Goal: Task Accomplishment & Management: Complete application form

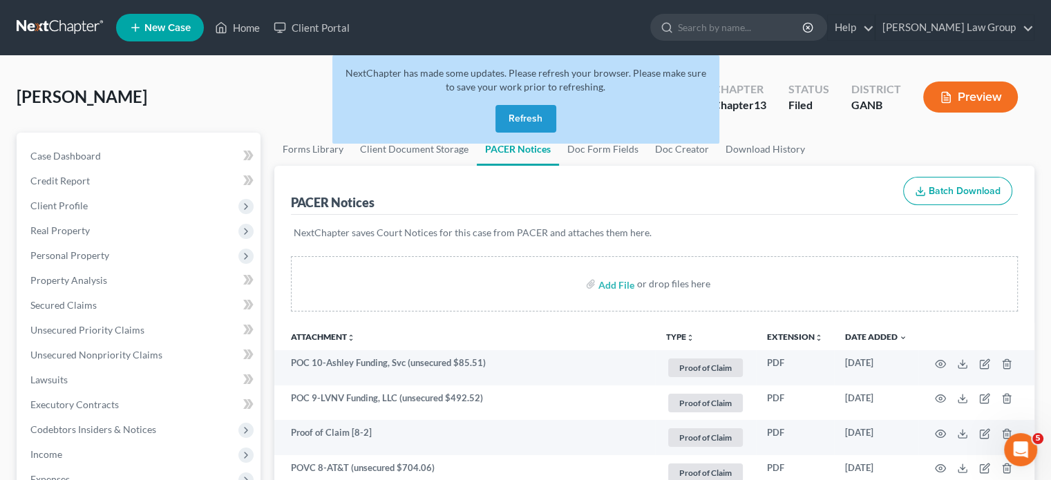
click at [528, 112] on button "Refresh" at bounding box center [525, 119] width 61 height 28
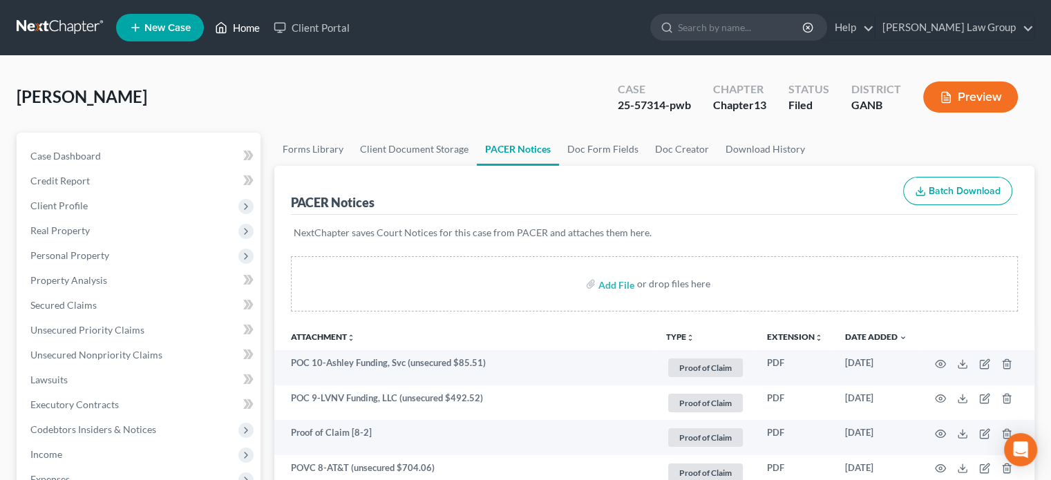
click at [249, 23] on link "Home" at bounding box center [237, 27] width 59 height 25
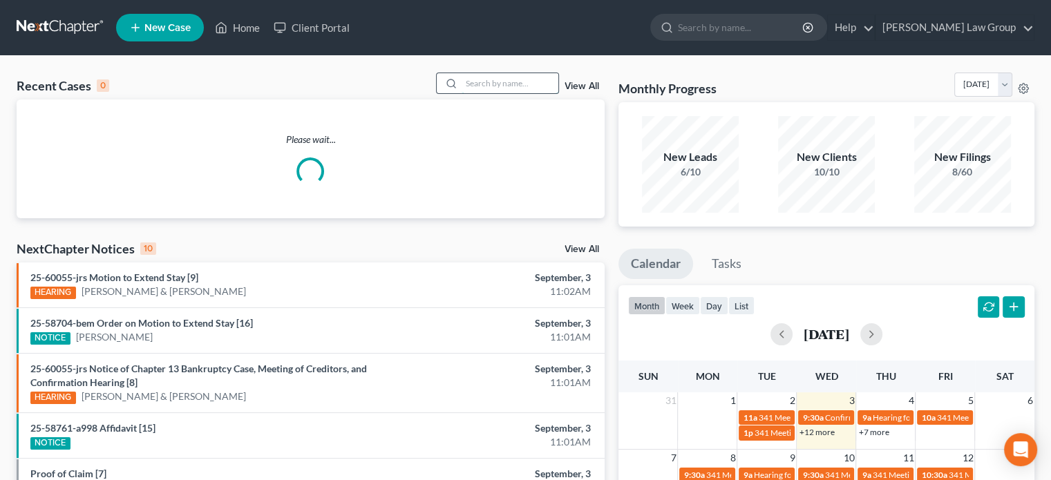
click at [478, 84] on input "search" at bounding box center [510, 83] width 97 height 20
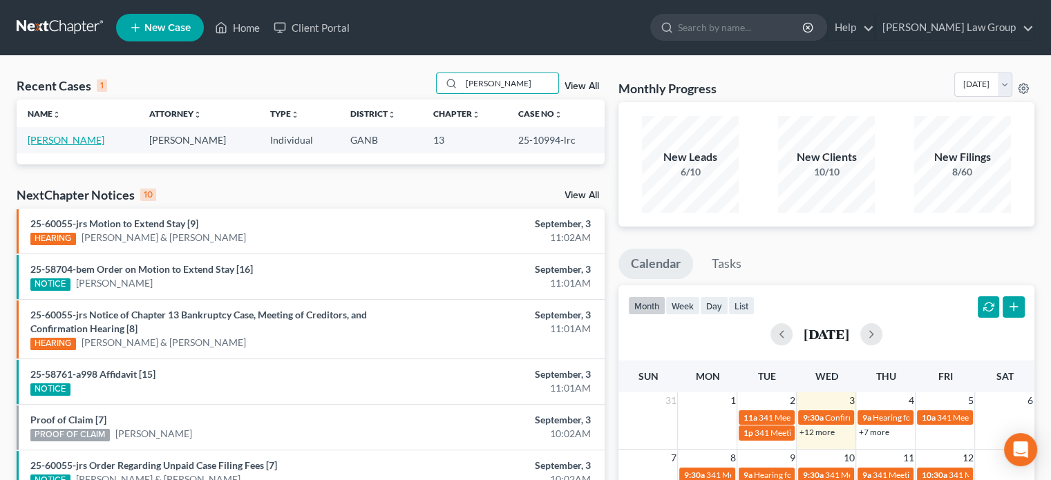
type input "[PERSON_NAME]"
click at [82, 143] on link "[PERSON_NAME]" at bounding box center [66, 140] width 77 height 12
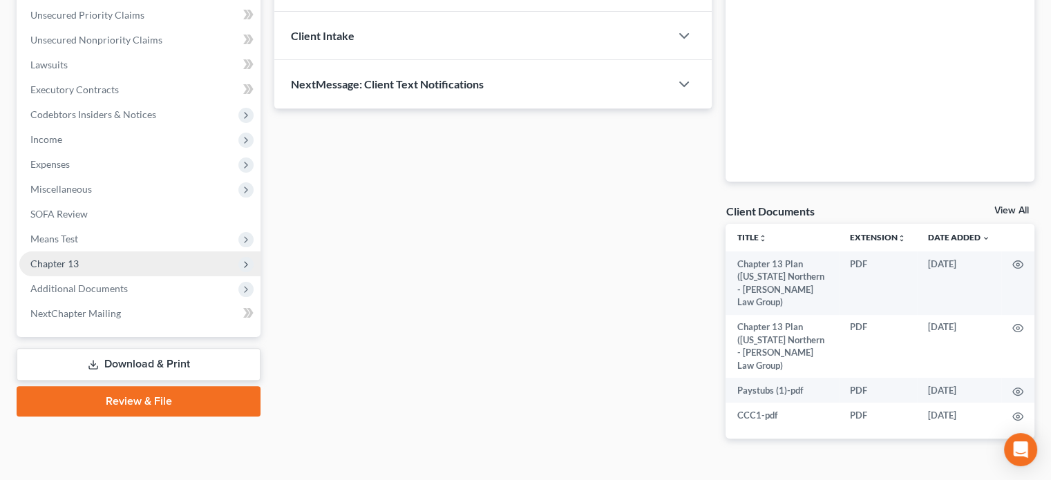
scroll to position [323, 0]
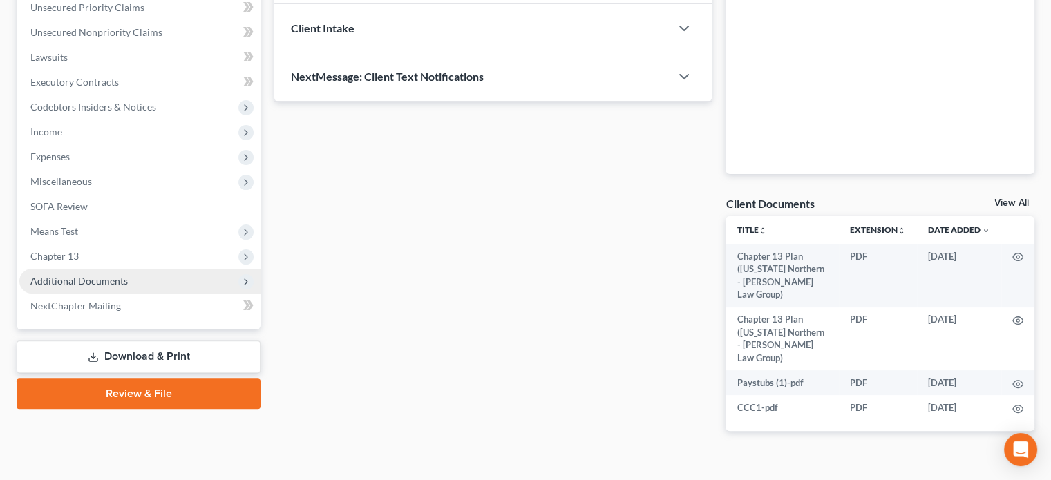
click at [85, 278] on span "Additional Documents" at bounding box center [78, 281] width 97 height 12
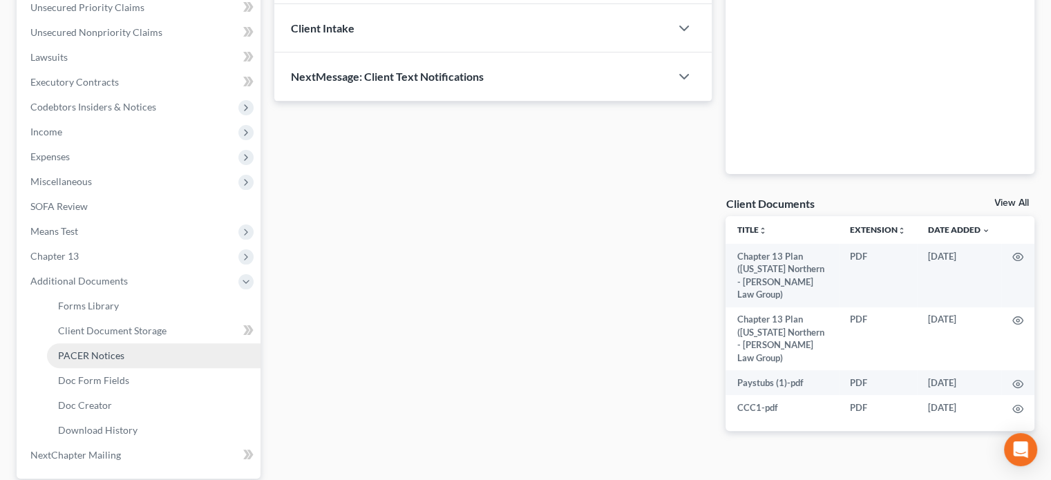
click at [95, 352] on span "PACER Notices" at bounding box center [91, 356] width 66 height 12
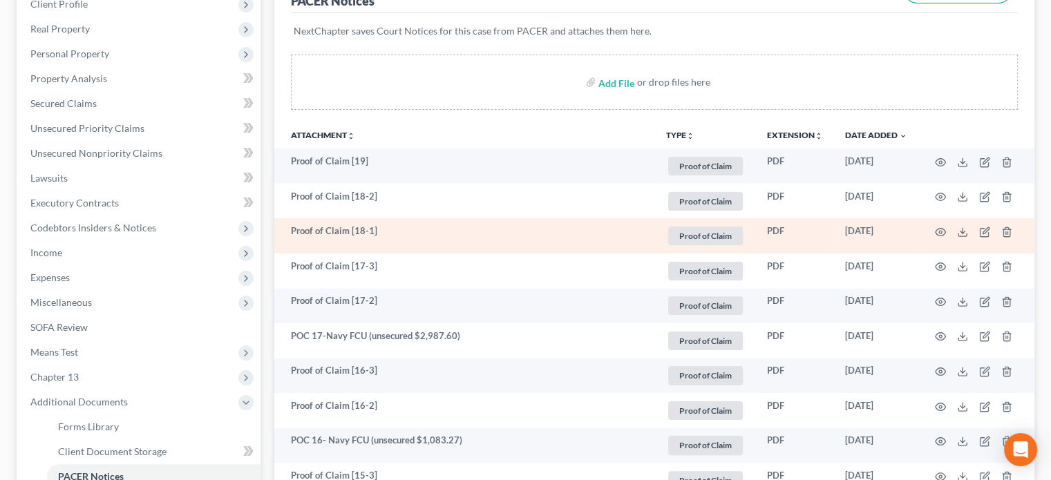
scroll to position [207, 0]
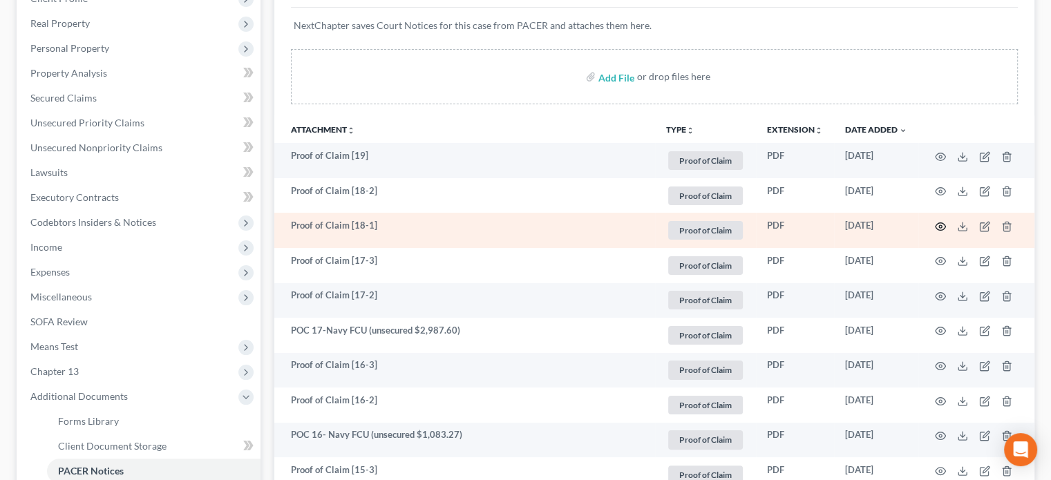
click at [937, 229] on icon "button" at bounding box center [940, 226] width 11 height 11
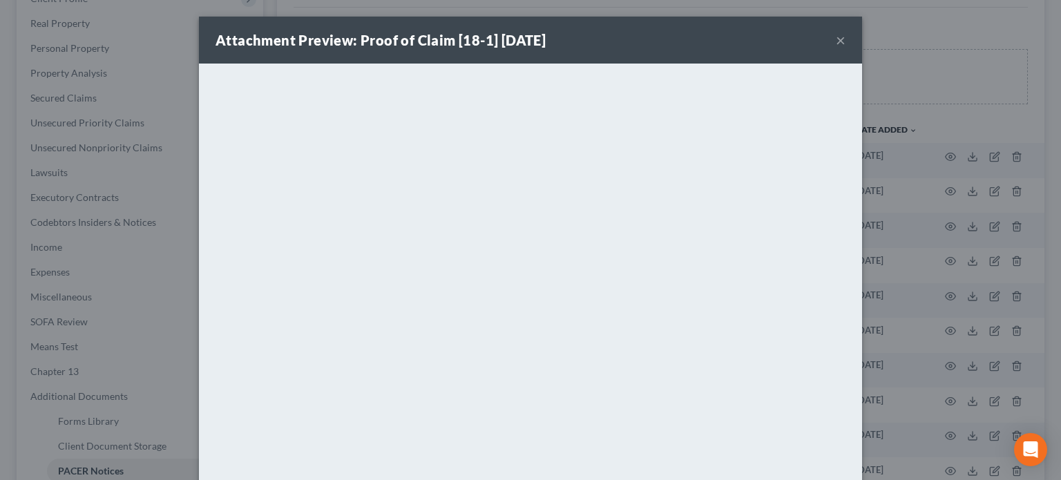
click at [836, 38] on button "×" at bounding box center [841, 40] width 10 height 17
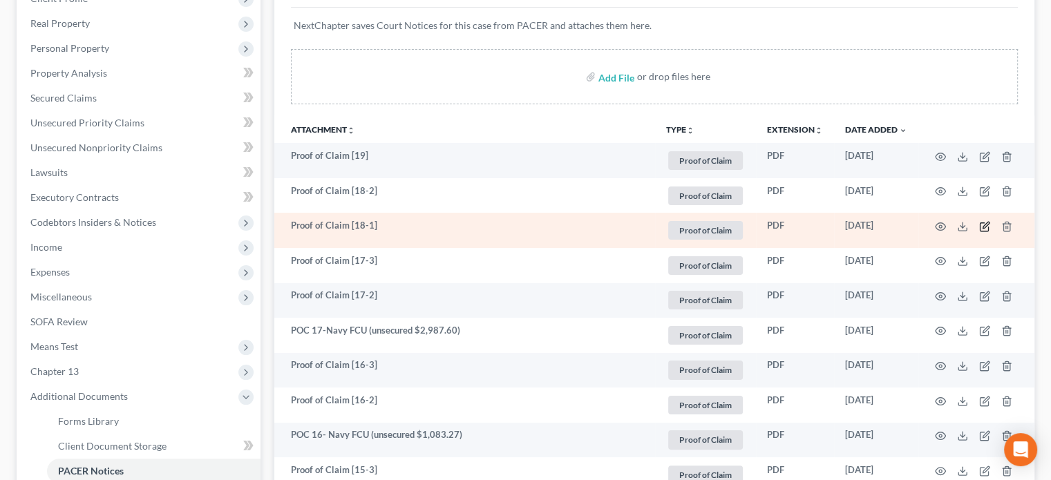
click at [984, 223] on icon "button" at bounding box center [984, 226] width 11 height 11
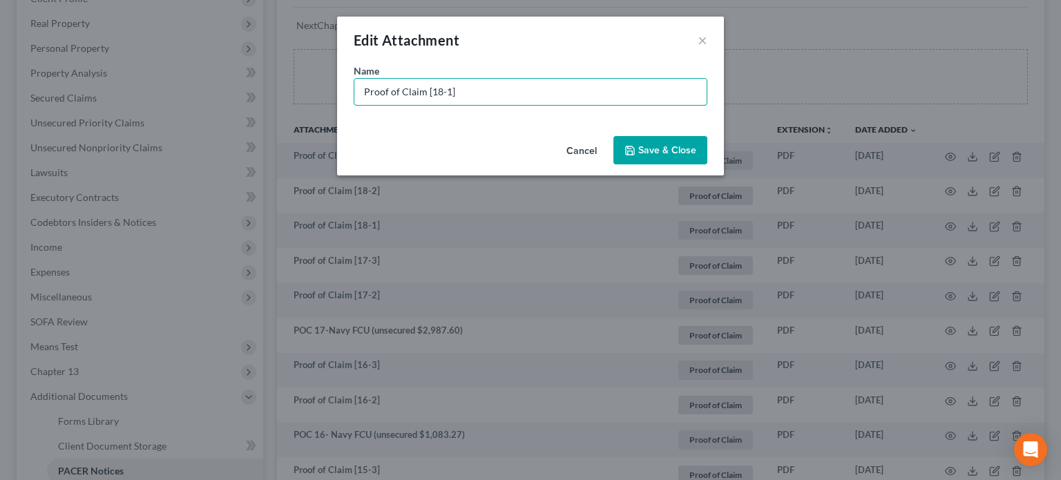
drag, startPoint x: 481, startPoint y: 95, endPoint x: 115, endPoint y: 63, distance: 367.6
click at [115, 63] on div "Edit Attachment × Name * Proof of Claim [18-1] Cancel Save & Close" at bounding box center [530, 240] width 1061 height 480
type input "POC 18-Army & Air Force Exchange Svc (unsecured $9,067.54)"
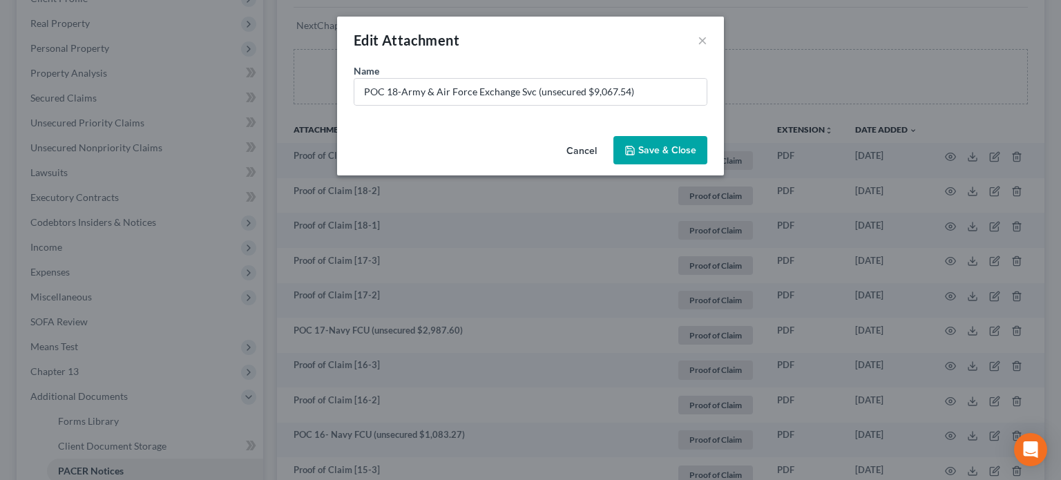
click at [663, 146] on span "Save & Close" at bounding box center [667, 150] width 58 height 12
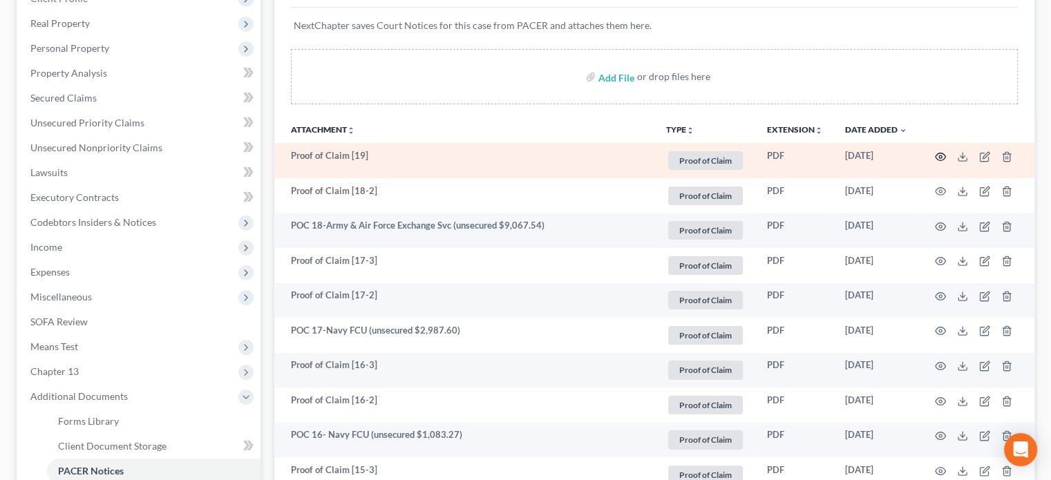
click at [942, 158] on icon "button" at bounding box center [940, 156] width 11 height 11
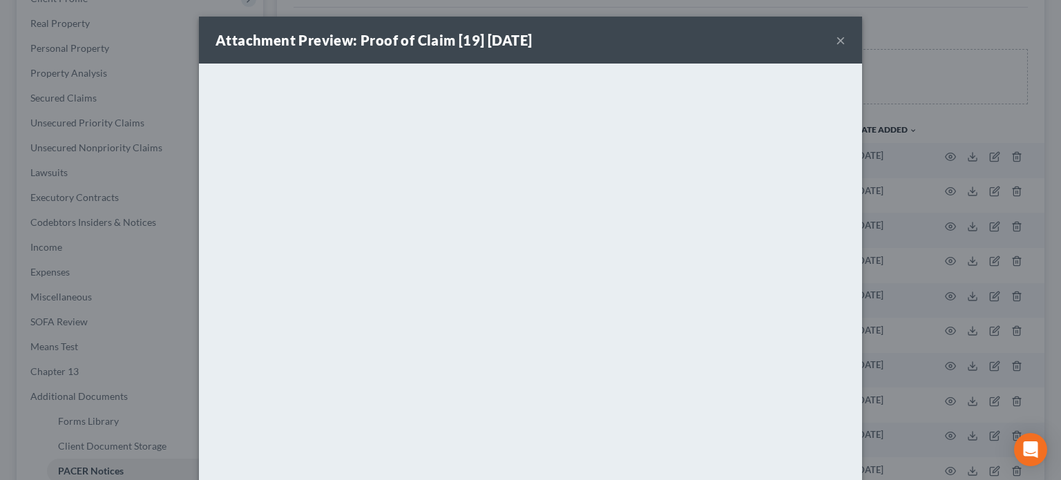
click at [838, 38] on button "×" at bounding box center [841, 40] width 10 height 17
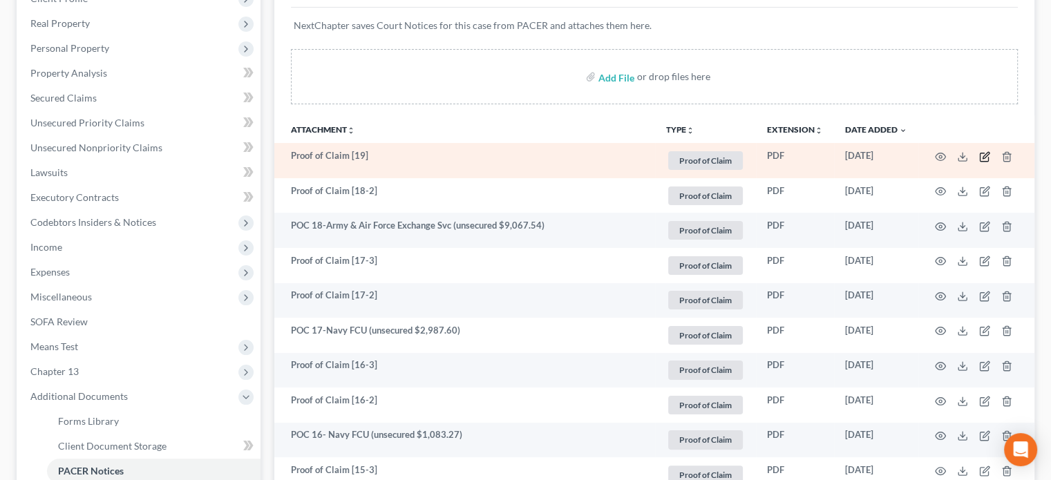
click at [982, 154] on icon "button" at bounding box center [984, 156] width 11 height 11
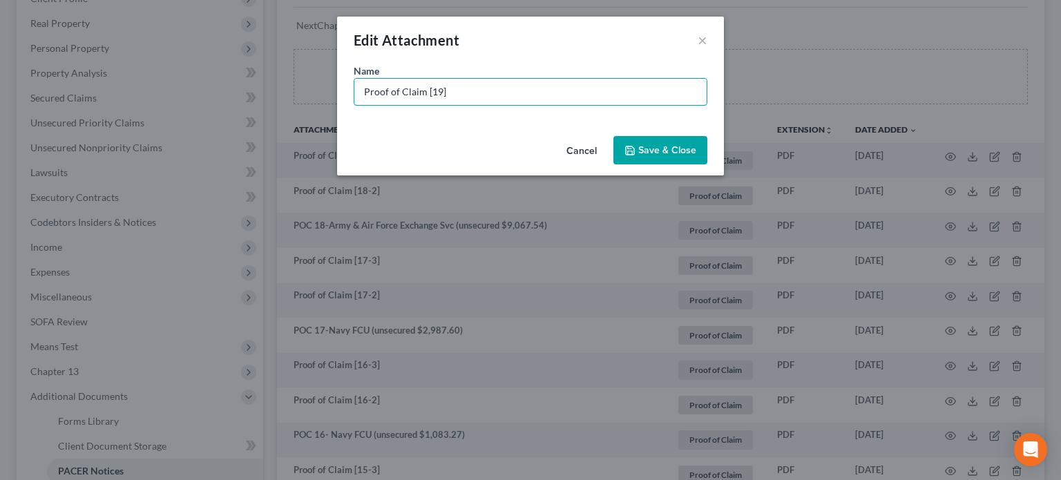
drag, startPoint x: 471, startPoint y: 96, endPoint x: 0, endPoint y: 73, distance: 471.1
click at [0, 73] on div "Edit Attachment × Name * Proof of Claim [19] Cancel Save & Close" at bounding box center [530, 240] width 1061 height 480
type input "POC 19-Nissan Motors Accept. (secured $38,097.01)"
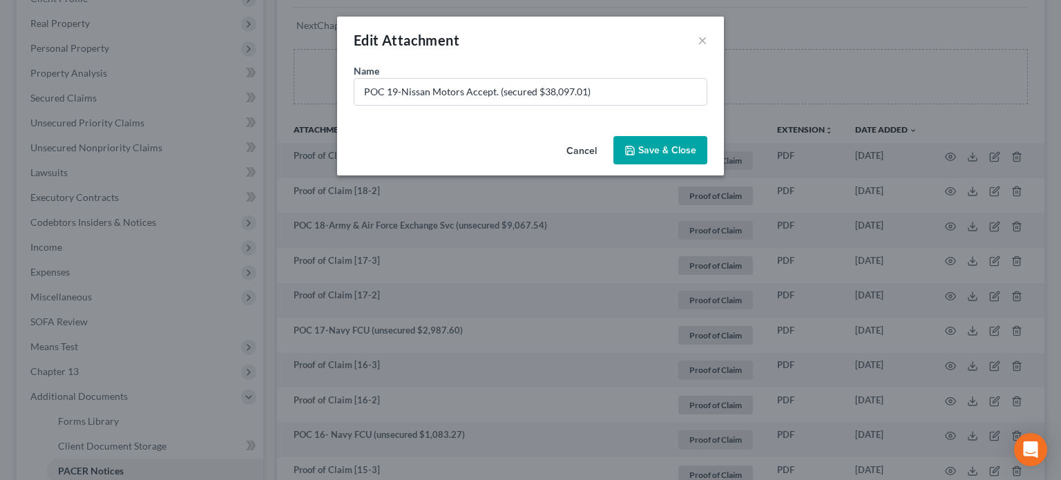
click at [671, 142] on button "Save & Close" at bounding box center [661, 150] width 94 height 29
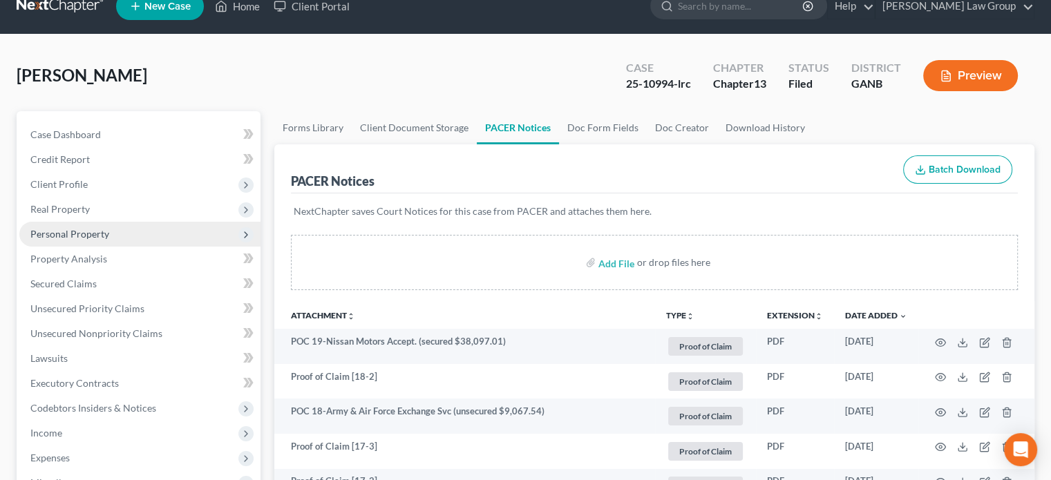
scroll to position [0, 0]
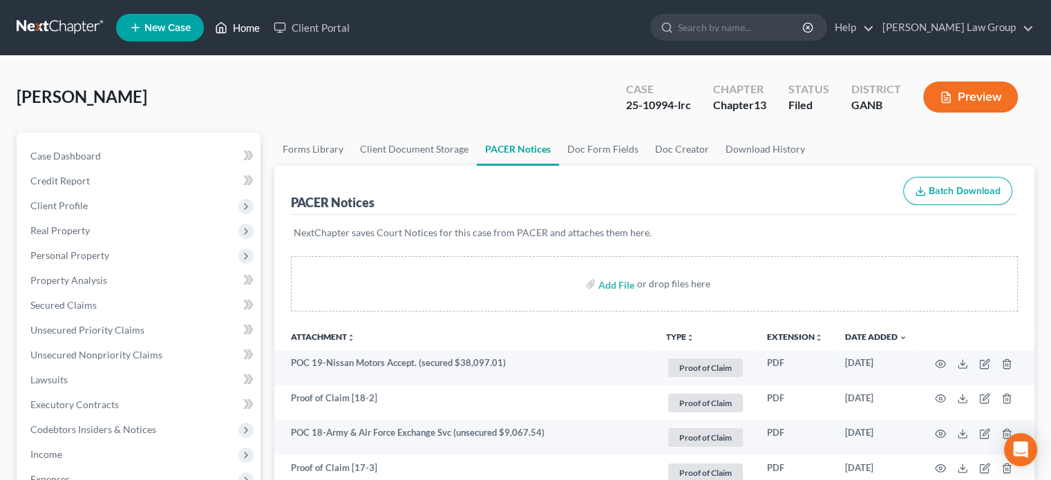
drag, startPoint x: 239, startPoint y: 27, endPoint x: 263, endPoint y: 35, distance: 24.7
click at [239, 27] on link "Home" at bounding box center [237, 27] width 59 height 25
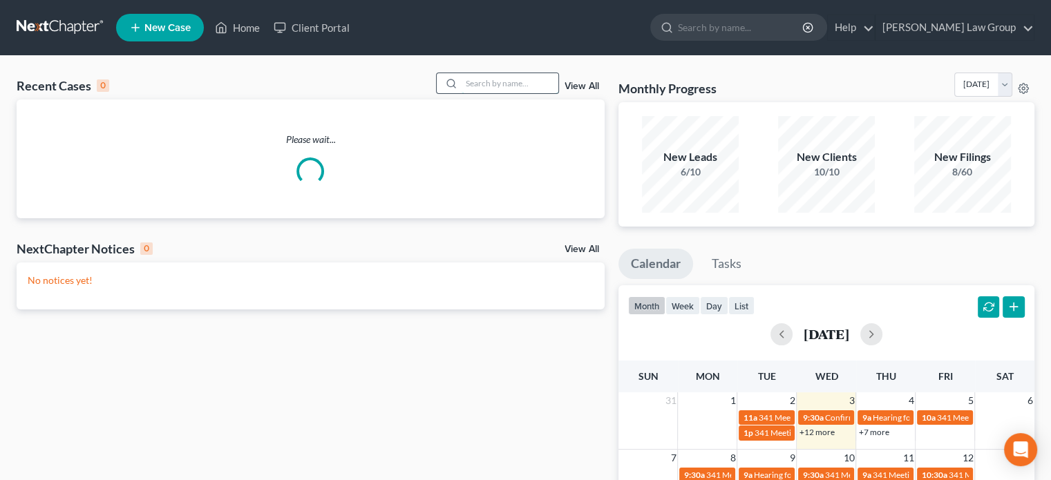
click at [469, 82] on input "search" at bounding box center [510, 83] width 97 height 20
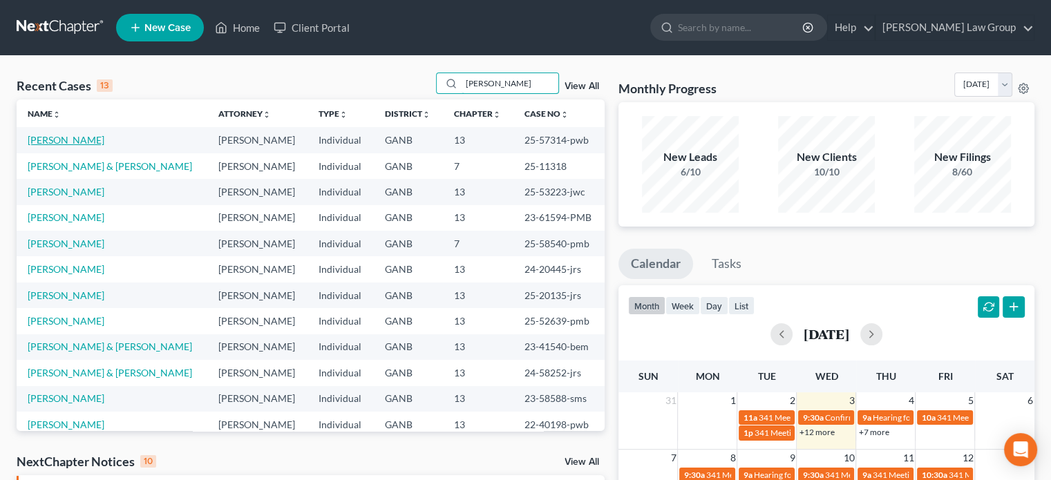
type input "[PERSON_NAME]"
click at [84, 138] on link "[PERSON_NAME]" at bounding box center [66, 140] width 77 height 12
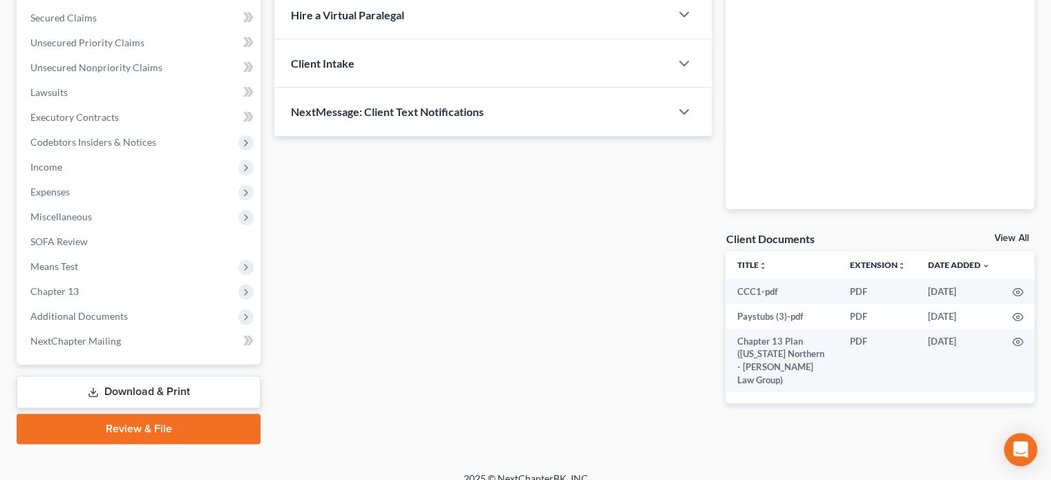
scroll to position [303, 0]
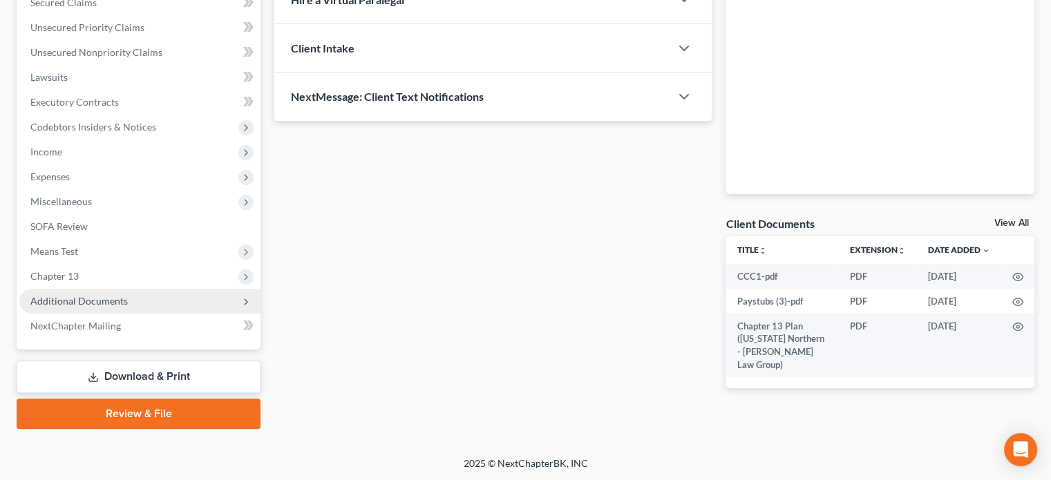
click at [111, 301] on span "Additional Documents" at bounding box center [78, 301] width 97 height 12
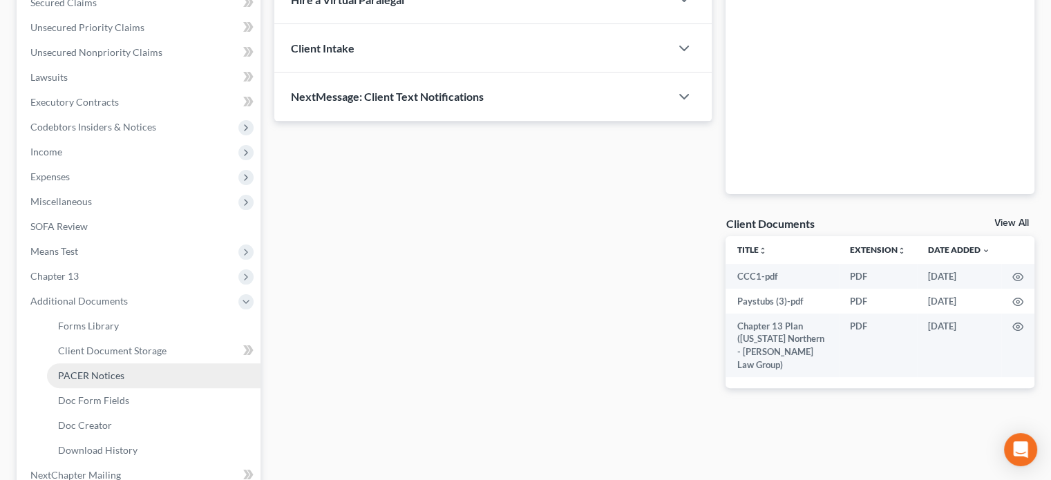
click at [85, 377] on span "PACER Notices" at bounding box center [91, 376] width 66 height 12
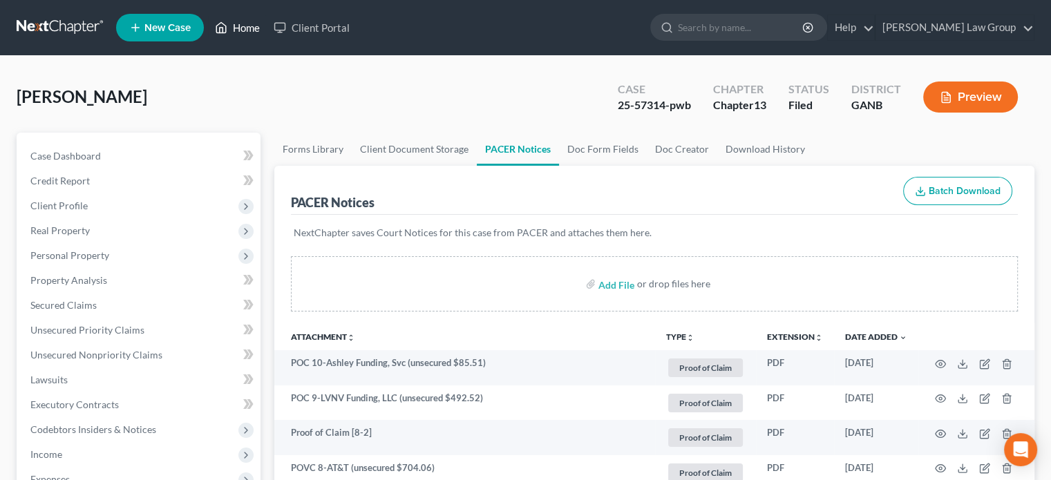
drag, startPoint x: 240, startPoint y: 26, endPoint x: 265, endPoint y: 26, distance: 24.2
click at [240, 26] on link "Home" at bounding box center [237, 27] width 59 height 25
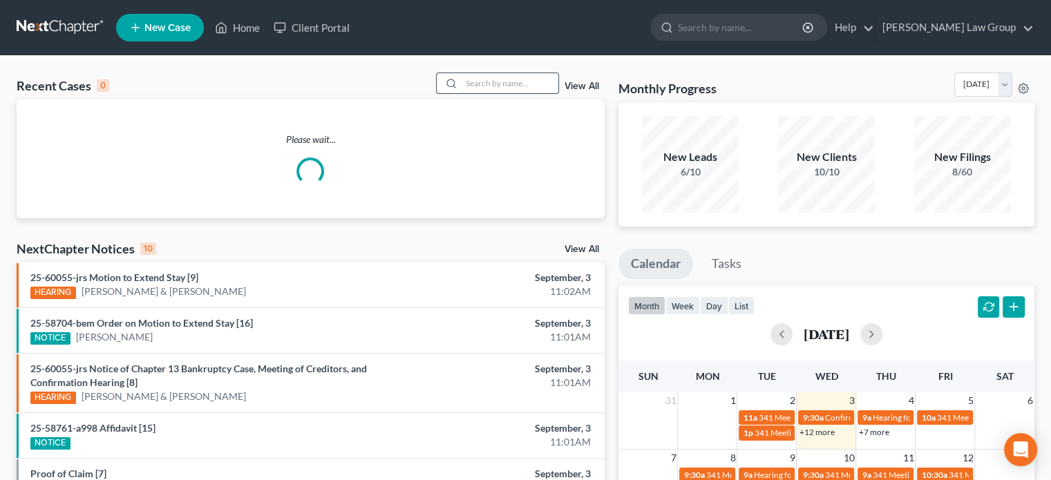
click at [472, 81] on input "search" at bounding box center [510, 83] width 97 height 20
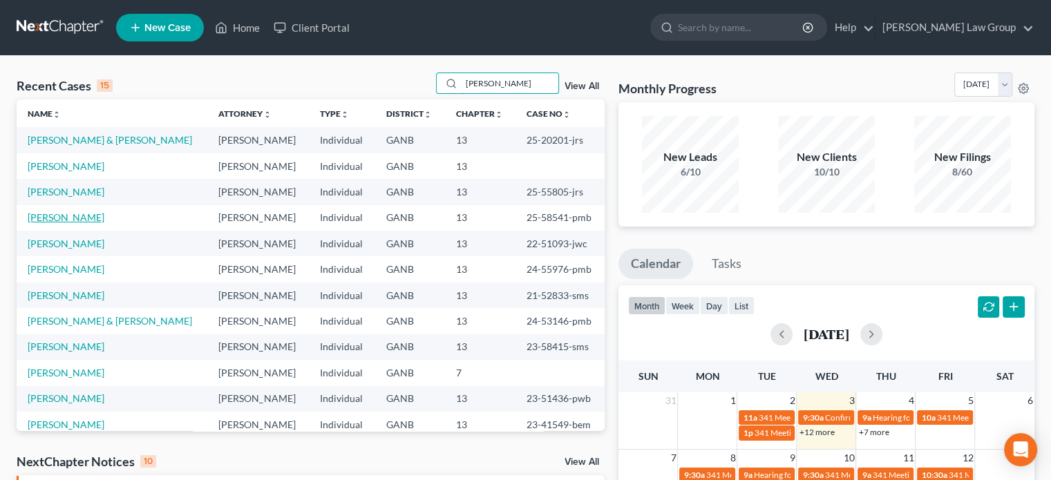
type input "[PERSON_NAME]"
click at [78, 215] on link "[PERSON_NAME]" at bounding box center [66, 217] width 77 height 12
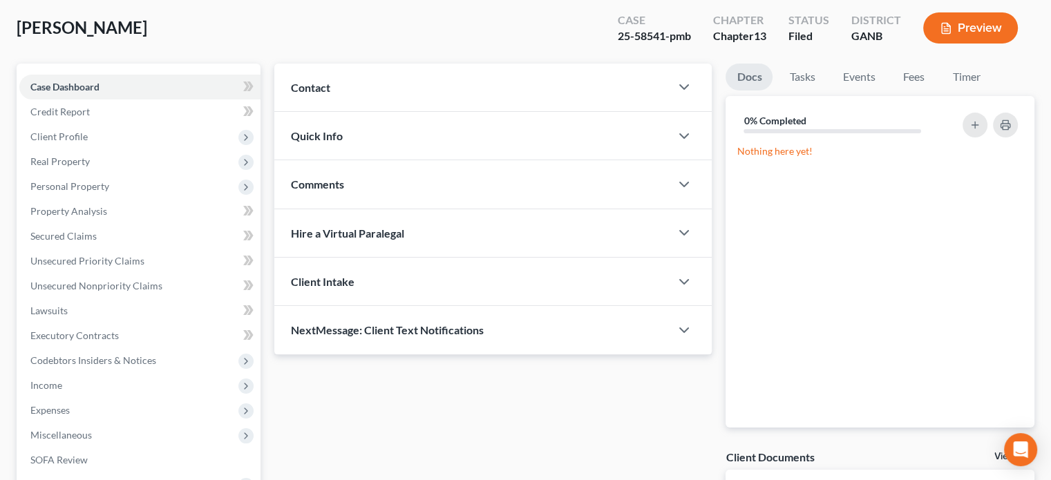
scroll to position [310, 0]
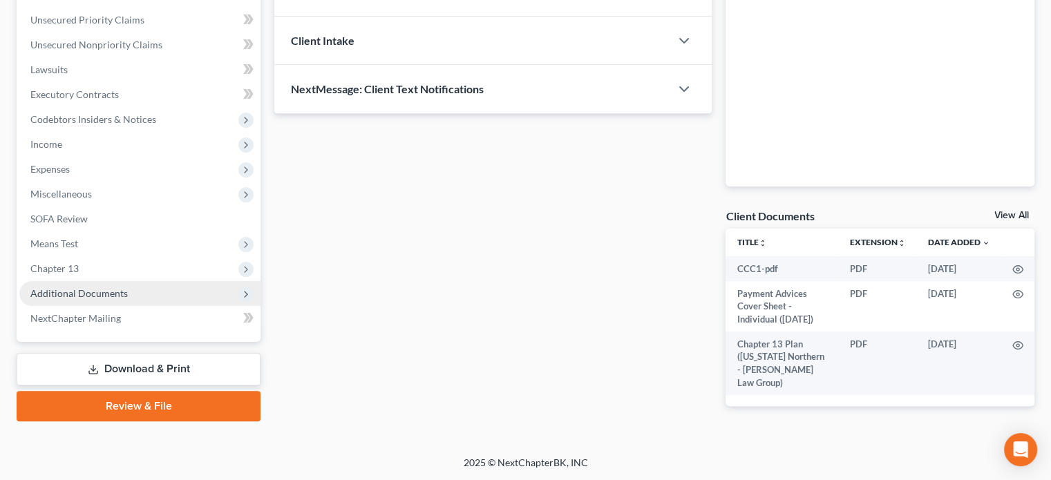
click at [75, 290] on span "Additional Documents" at bounding box center [78, 293] width 97 height 12
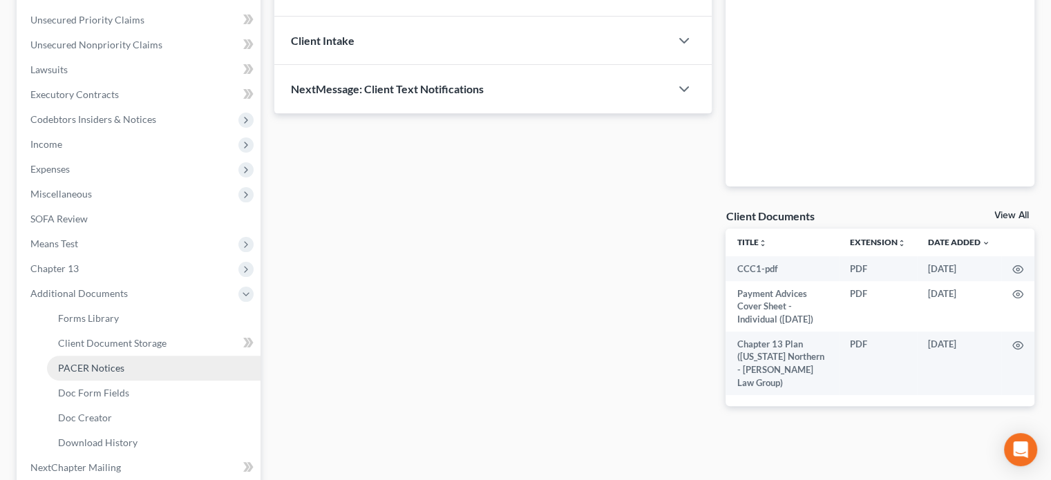
click at [66, 363] on span "PACER Notices" at bounding box center [91, 368] width 66 height 12
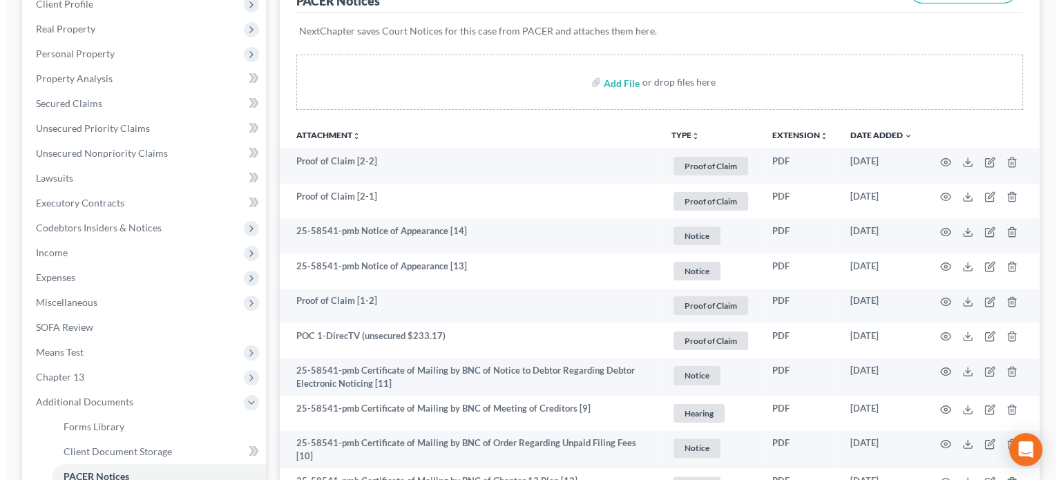
scroll to position [207, 0]
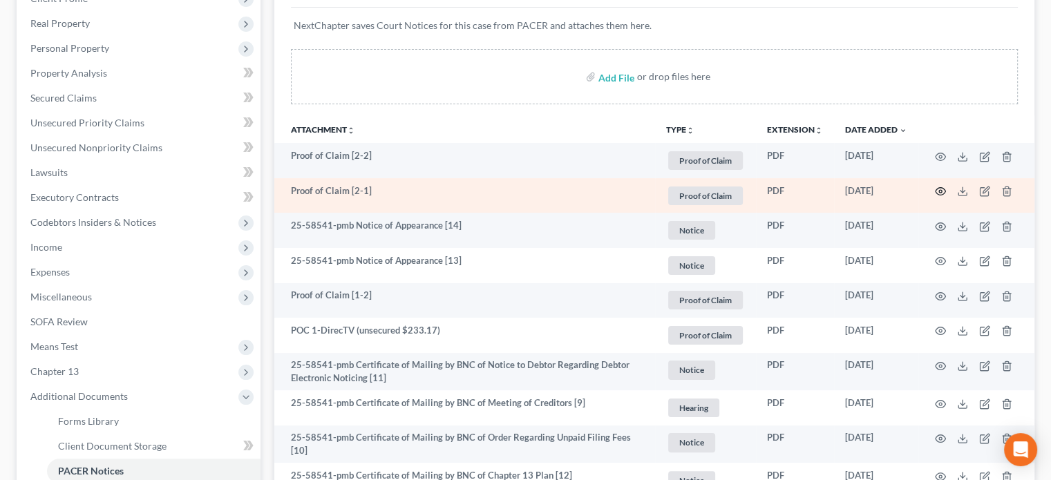
click at [942, 189] on icon "button" at bounding box center [940, 191] width 11 height 11
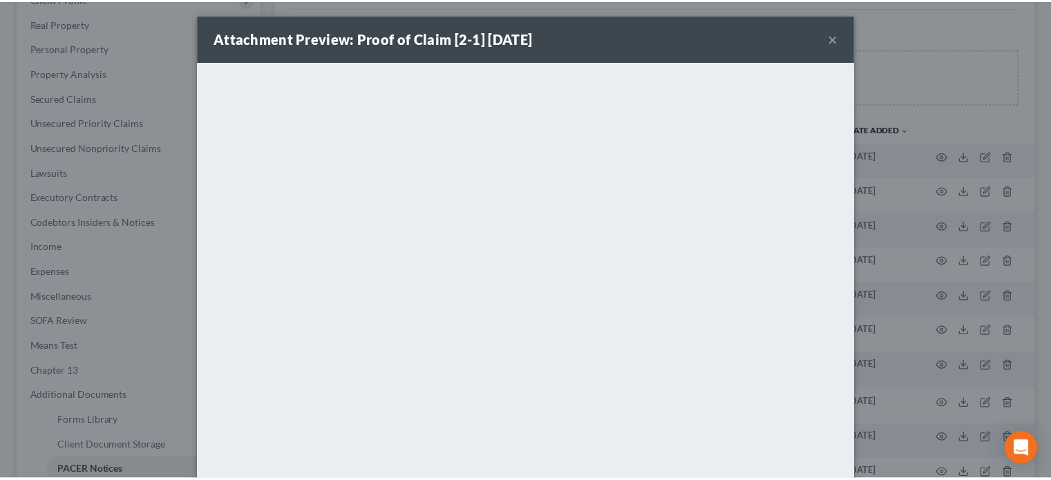
scroll to position [0, 0]
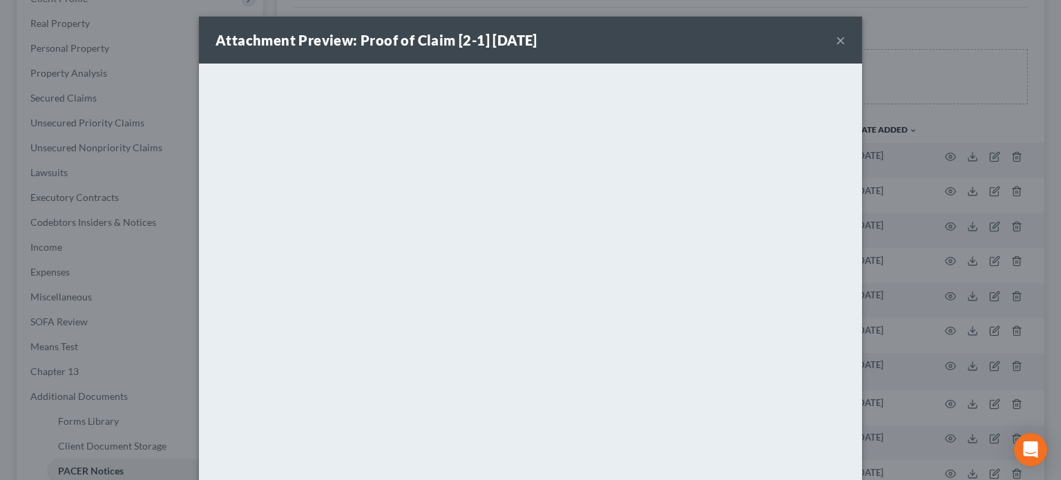
drag, startPoint x: 835, startPoint y: 39, endPoint x: 840, endPoint y: 52, distance: 14.0
click at [836, 39] on button "×" at bounding box center [841, 40] width 10 height 17
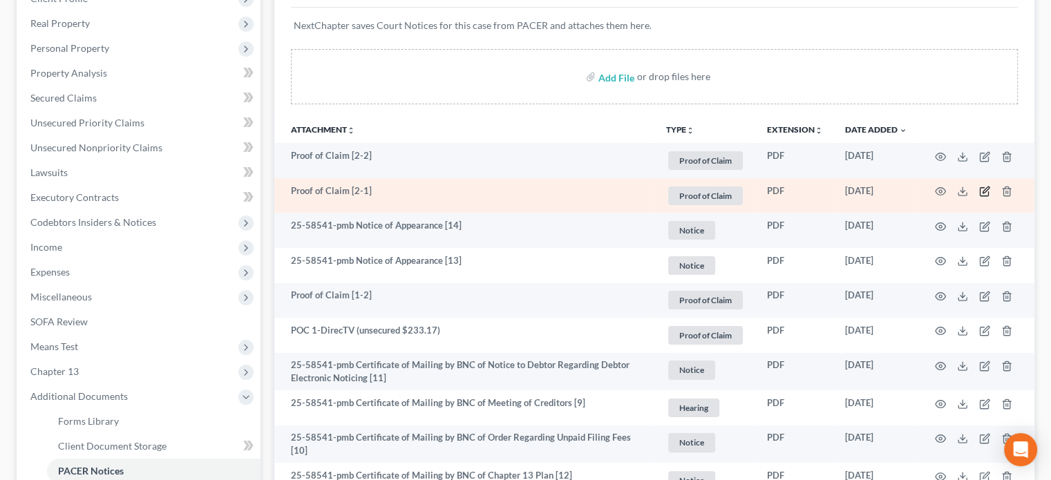
click at [981, 189] on icon "button" at bounding box center [984, 191] width 11 height 11
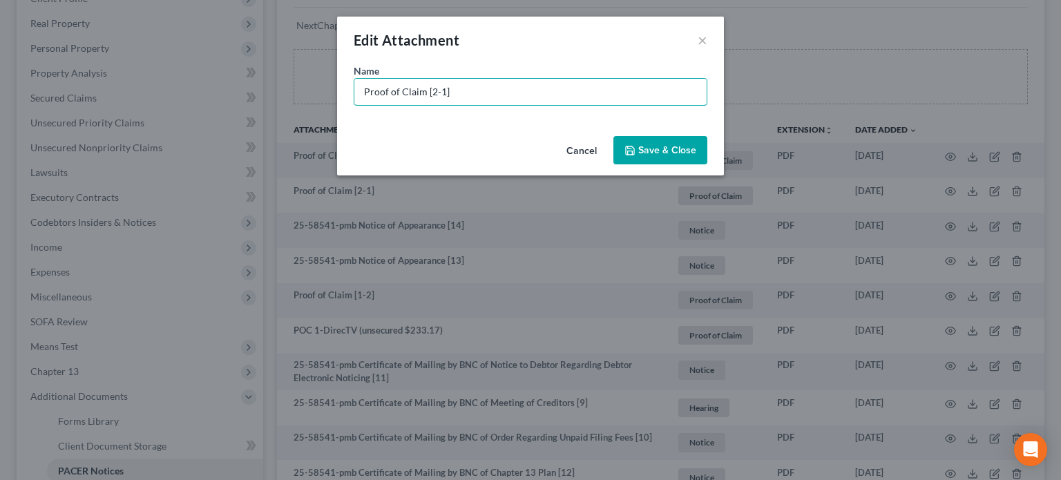
drag, startPoint x: 468, startPoint y: 88, endPoint x: 229, endPoint y: 115, distance: 241.4
click at [229, 115] on div "Edit Attachment × Name * Proof of Claim [2-1] Cancel Save & Close" at bounding box center [530, 240] width 1061 height 480
type input "POC 2-Irs Brook HOA (secured $30,057.60)"
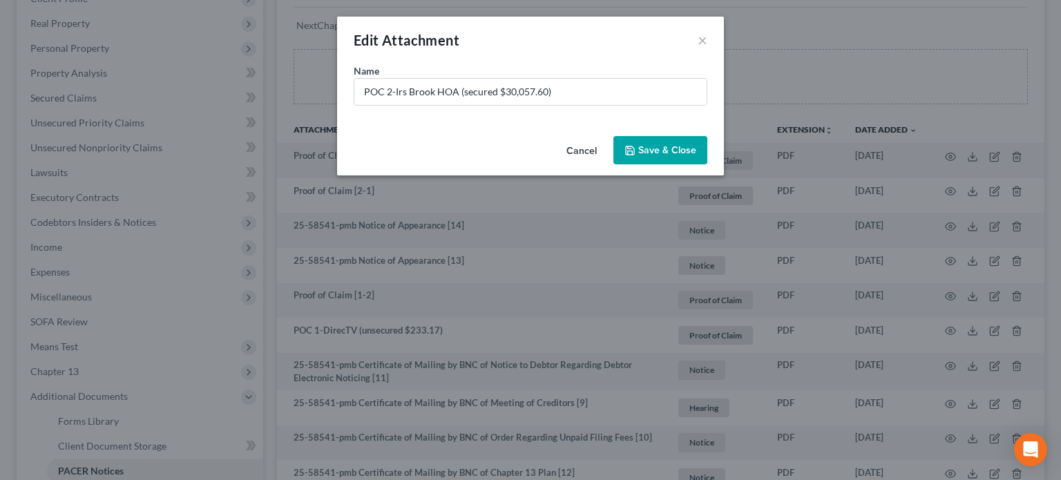
click at [643, 149] on span "Save & Close" at bounding box center [667, 150] width 58 height 12
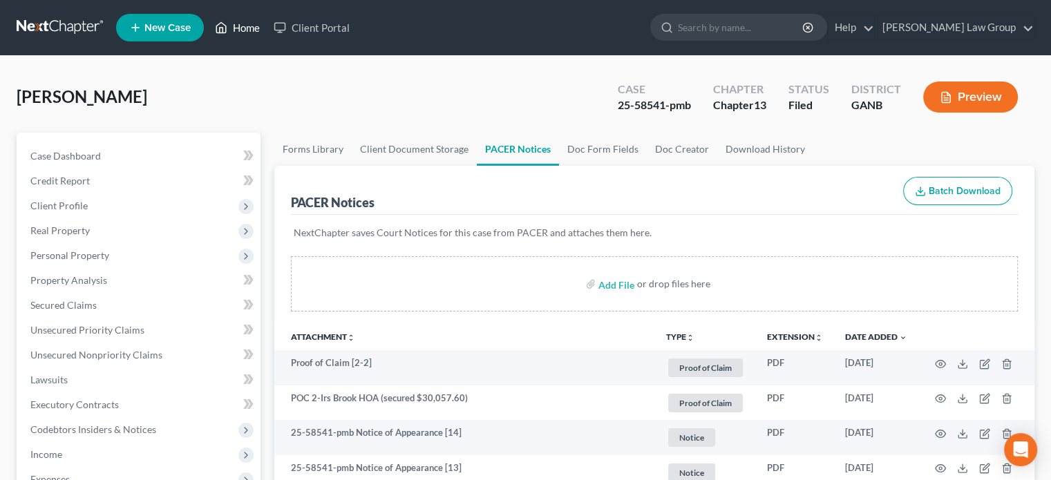
click at [241, 30] on link "Home" at bounding box center [237, 27] width 59 height 25
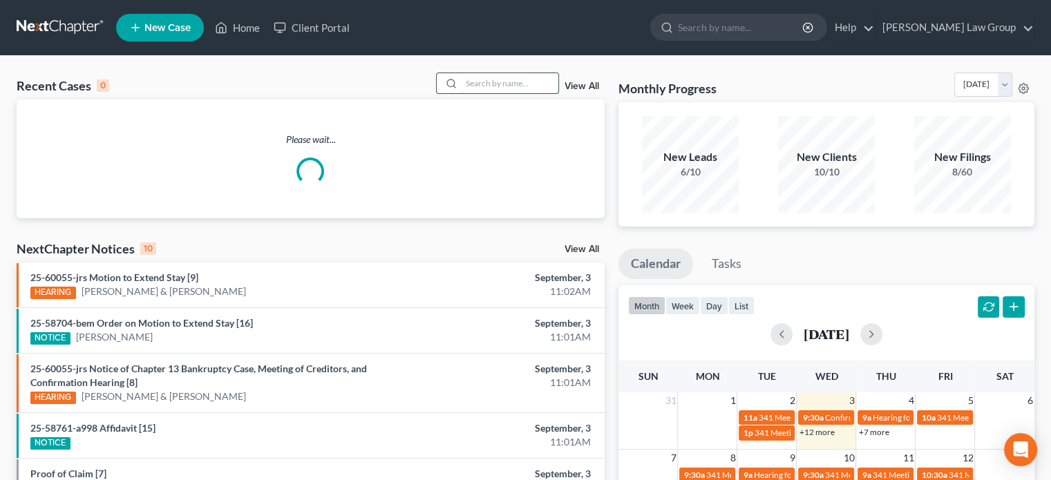
click at [481, 81] on input "search" at bounding box center [510, 83] width 97 height 20
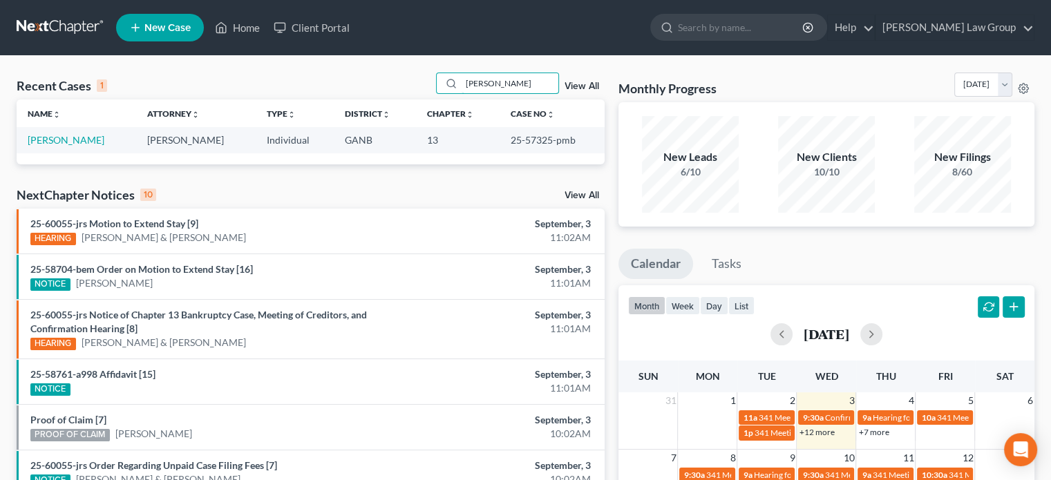
type input "[PERSON_NAME]"
click at [58, 131] on td "[PERSON_NAME]" at bounding box center [77, 140] width 120 height 26
click at [51, 142] on link "[PERSON_NAME]" at bounding box center [66, 140] width 77 height 12
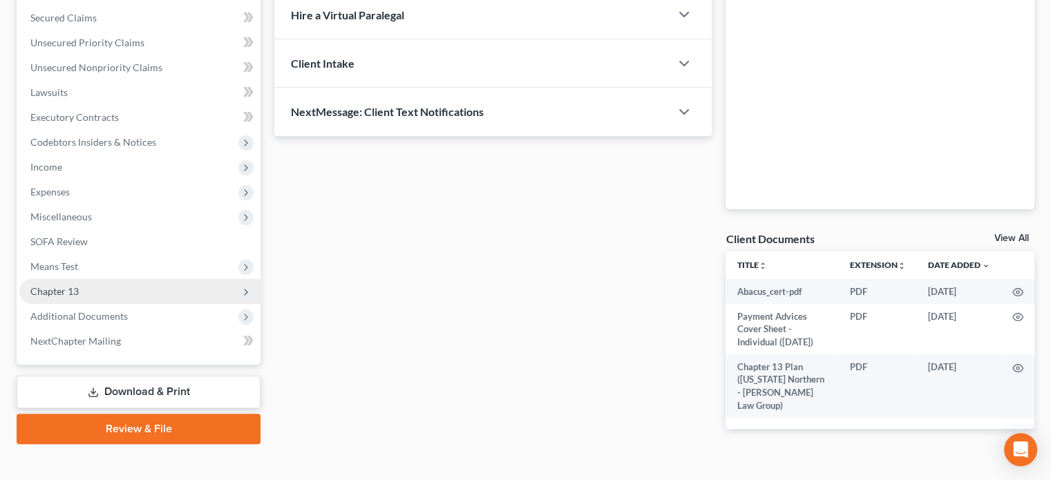
scroll to position [310, 0]
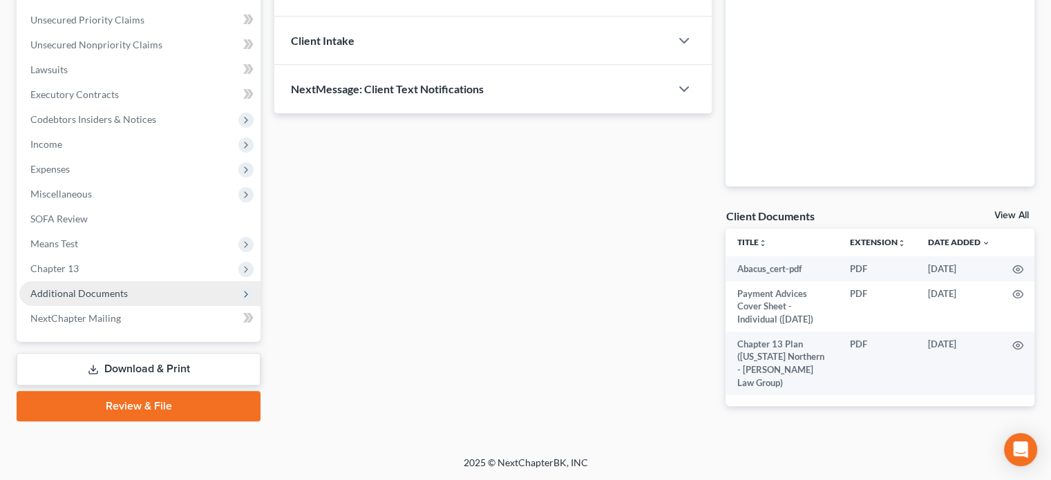
click at [83, 290] on span "Additional Documents" at bounding box center [78, 293] width 97 height 12
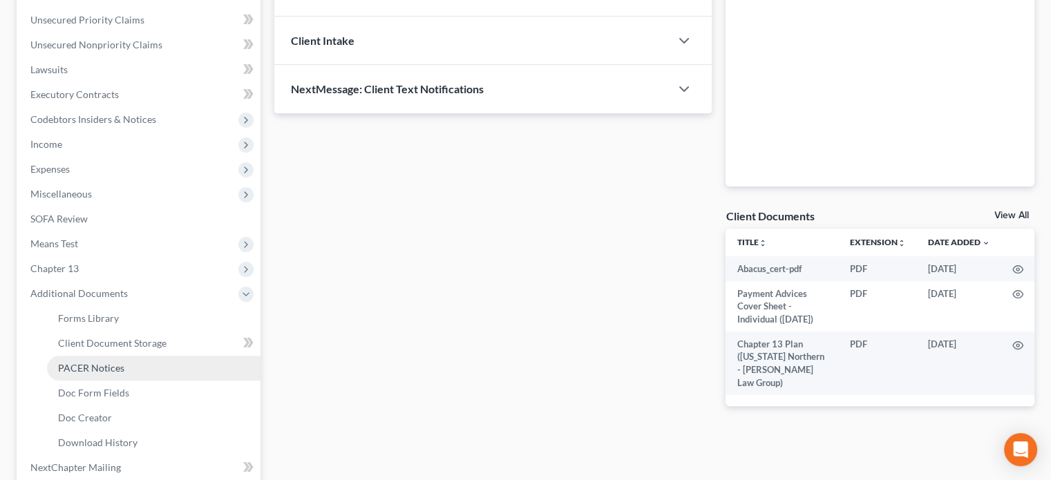
click at [88, 364] on span "PACER Notices" at bounding box center [91, 368] width 66 height 12
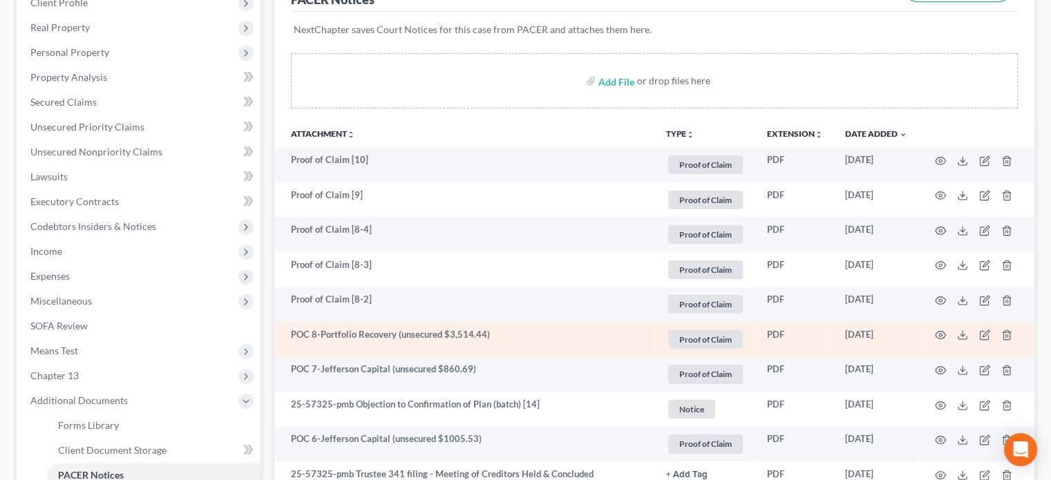
scroll to position [207, 0]
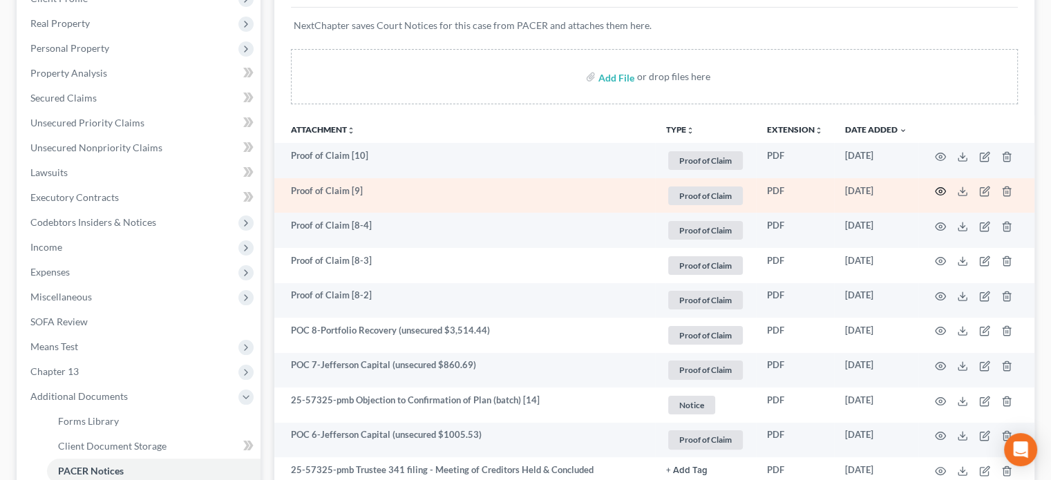
click at [938, 189] on icon "button" at bounding box center [940, 191] width 11 height 11
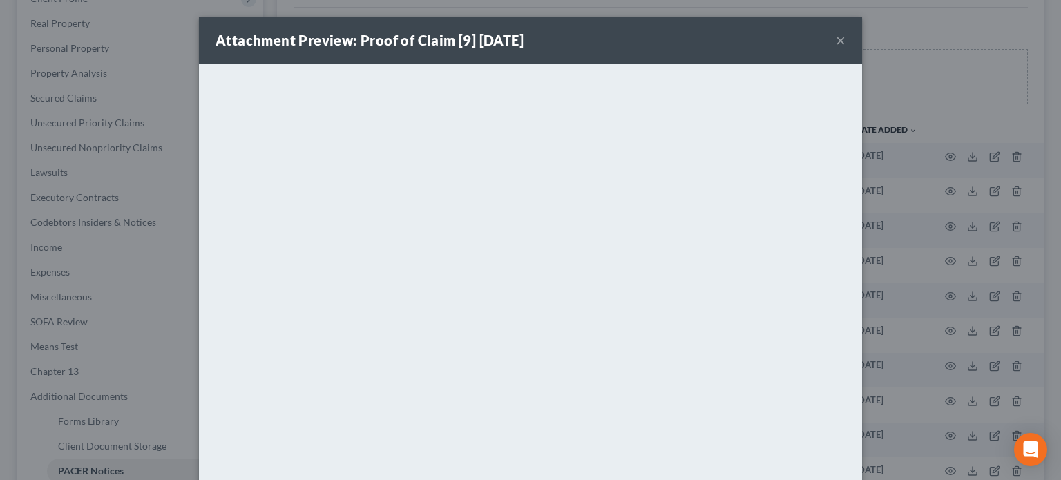
drag, startPoint x: 835, startPoint y: 38, endPoint x: 846, endPoint y: 49, distance: 15.6
click at [836, 39] on button "×" at bounding box center [841, 40] width 10 height 17
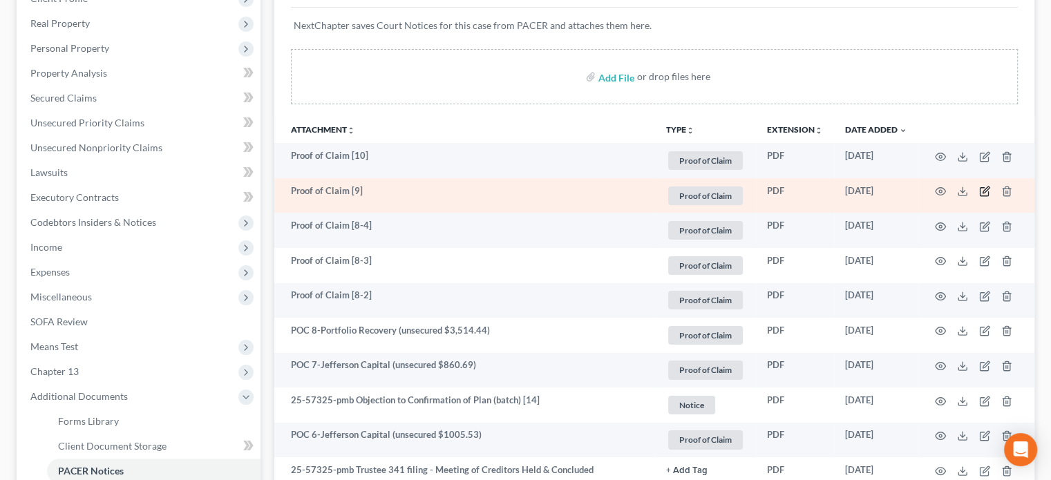
click at [987, 189] on icon "button" at bounding box center [986, 190] width 6 height 6
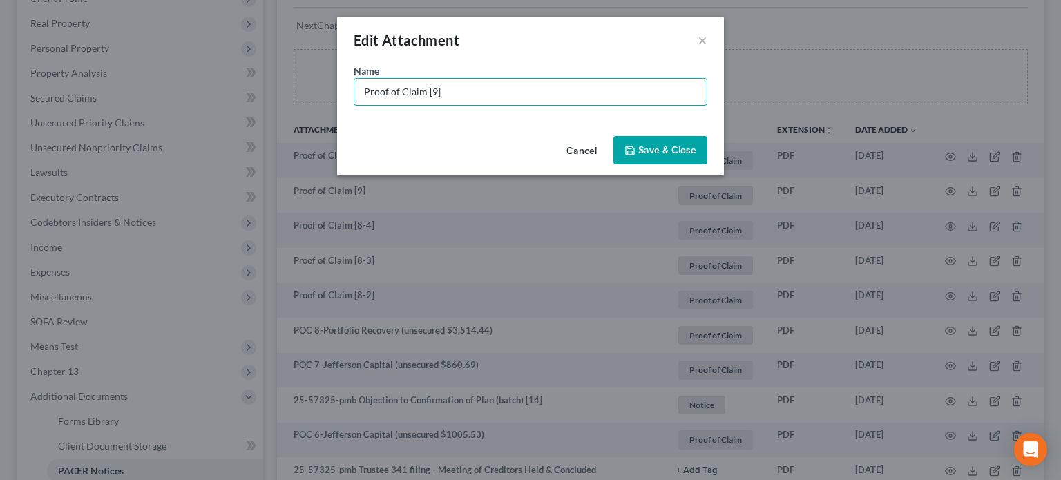
drag, startPoint x: 449, startPoint y: 99, endPoint x: 0, endPoint y: 89, distance: 449.2
click at [0, 89] on div "Edit Attachment × Name * Proof of Claim [9] Cancel Save & Close" at bounding box center [530, 240] width 1061 height 480
type input "POC 9-LVNV Funding, LLC (unsecured $1,066.25)"
click at [685, 154] on span "Save & Close" at bounding box center [667, 150] width 58 height 12
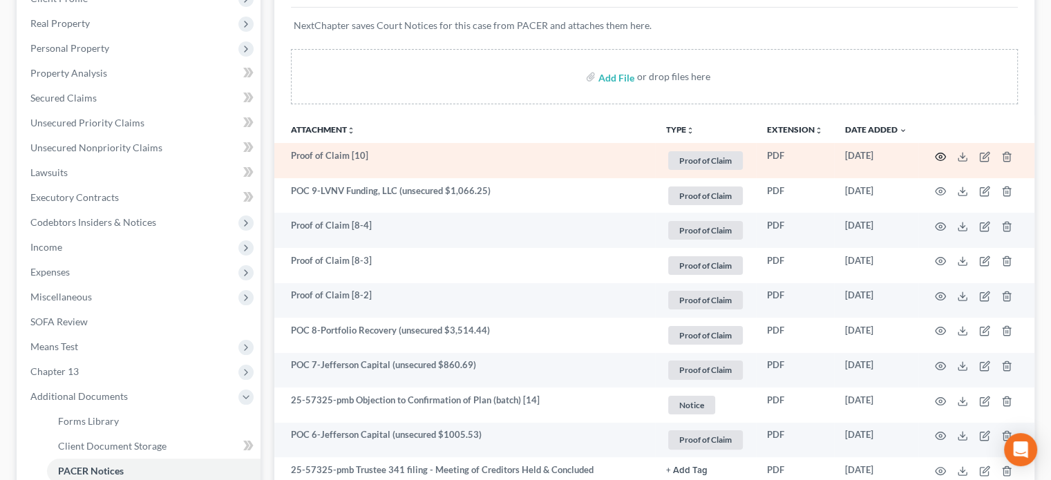
click at [938, 154] on icon "button" at bounding box center [940, 156] width 11 height 11
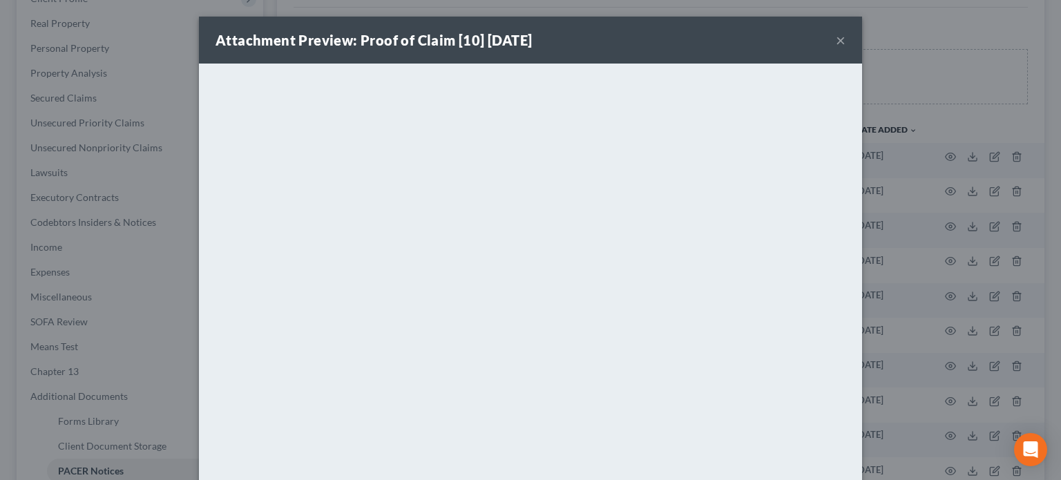
click at [839, 41] on button "×" at bounding box center [841, 40] width 10 height 17
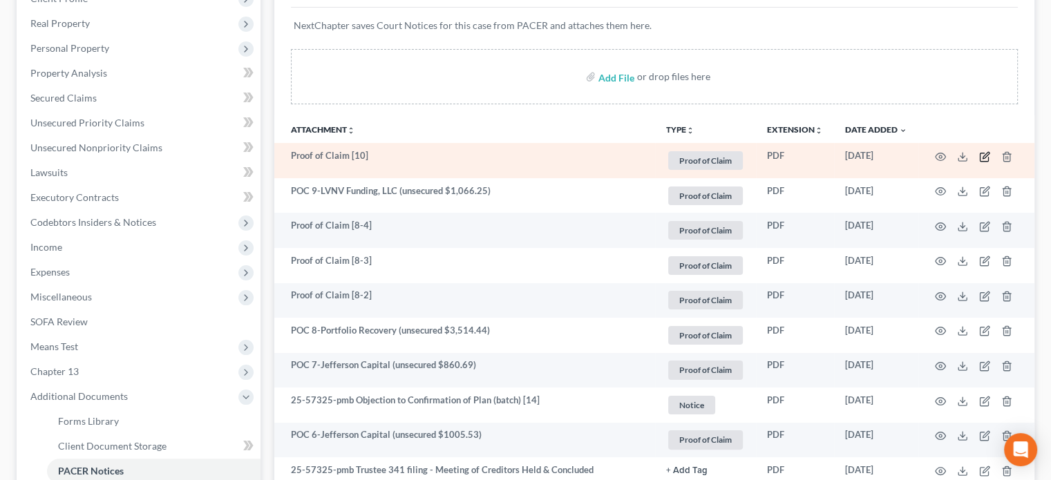
click at [985, 154] on icon "button" at bounding box center [986, 155] width 6 height 6
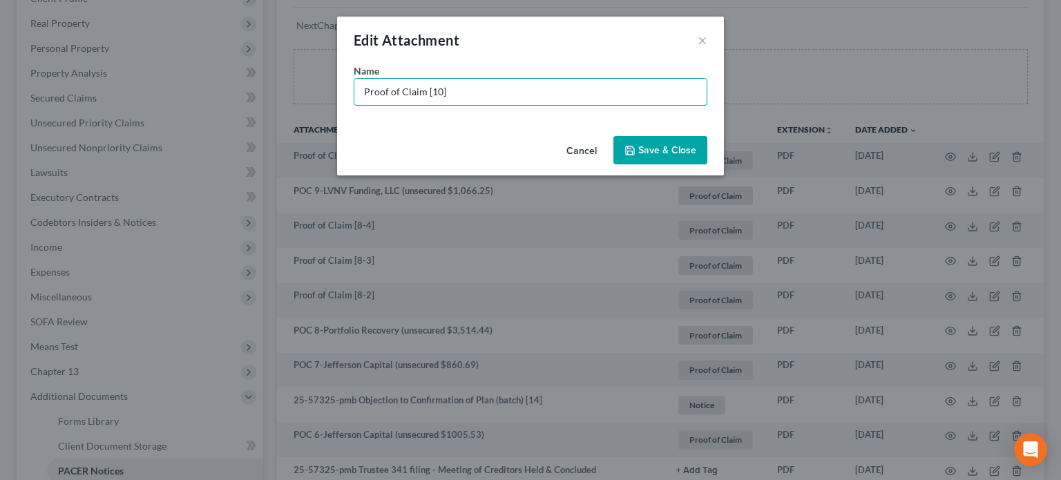
drag, startPoint x: 445, startPoint y: 95, endPoint x: 0, endPoint y: 67, distance: 445.9
click at [0, 68] on div "Edit Attachment × Name * Proof of Claim [10] Cancel Save & Close" at bounding box center [530, 240] width 1061 height 480
type input "POC 10-LVNV Funding (unsecured $1,477.02)"
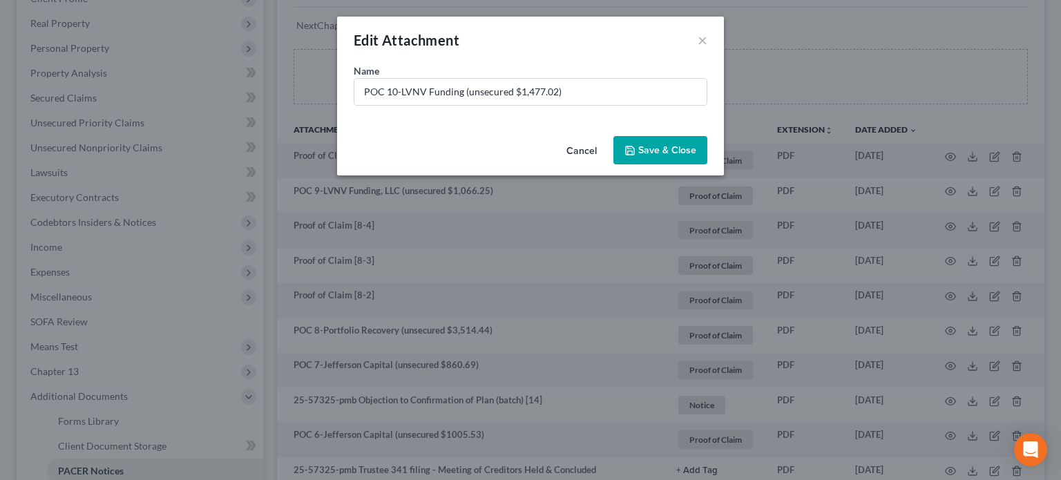
click at [653, 153] on span "Save & Close" at bounding box center [667, 150] width 58 height 12
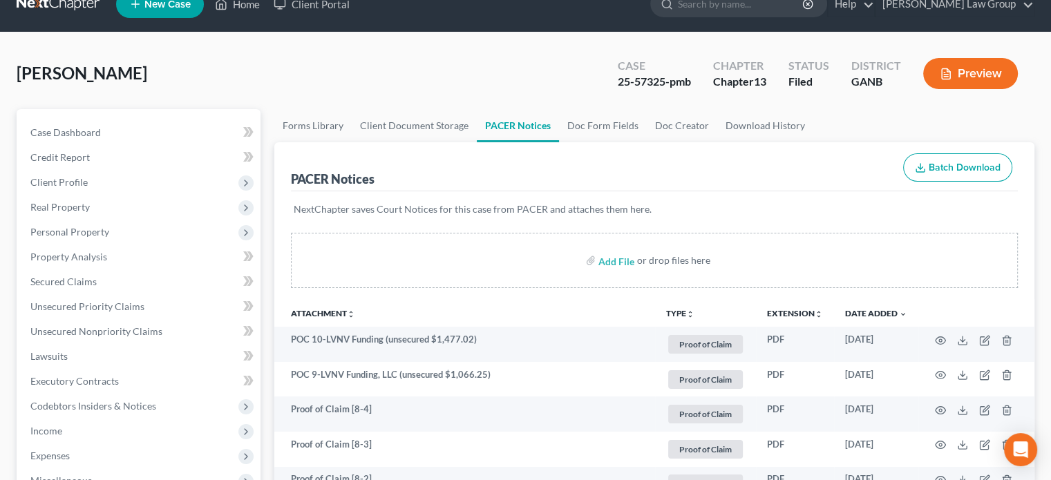
scroll to position [0, 0]
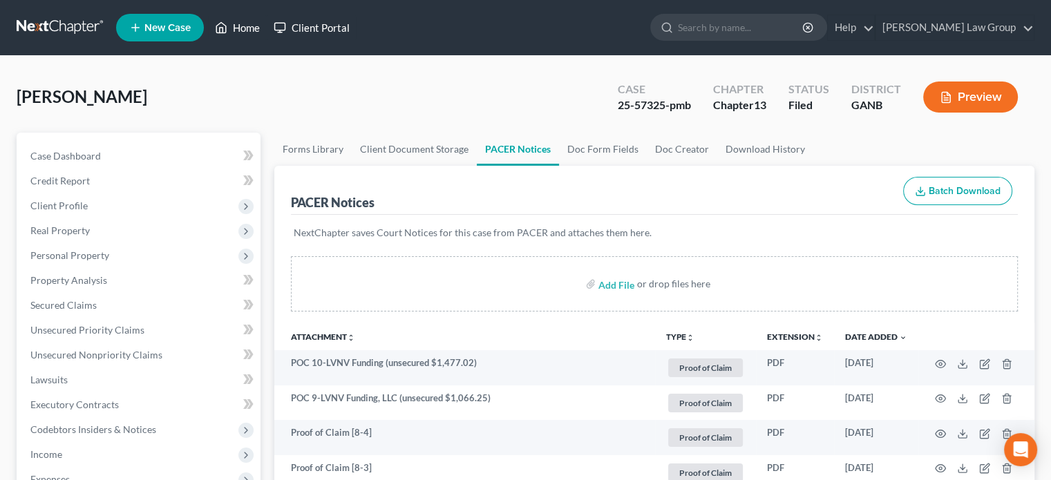
drag, startPoint x: 254, startPoint y: 24, endPoint x: 268, endPoint y: 30, distance: 15.5
click at [254, 26] on link "Home" at bounding box center [237, 27] width 59 height 25
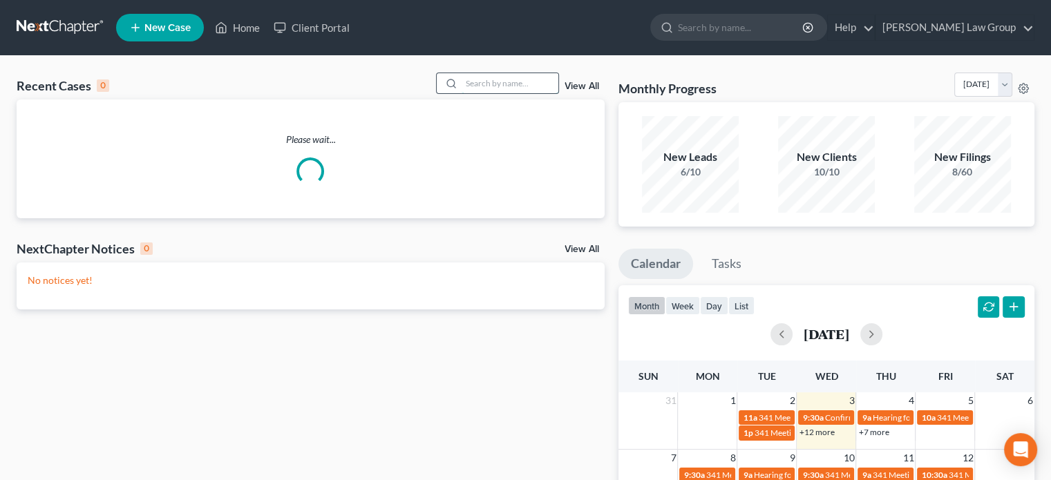
click at [477, 86] on input "search" at bounding box center [510, 83] width 97 height 20
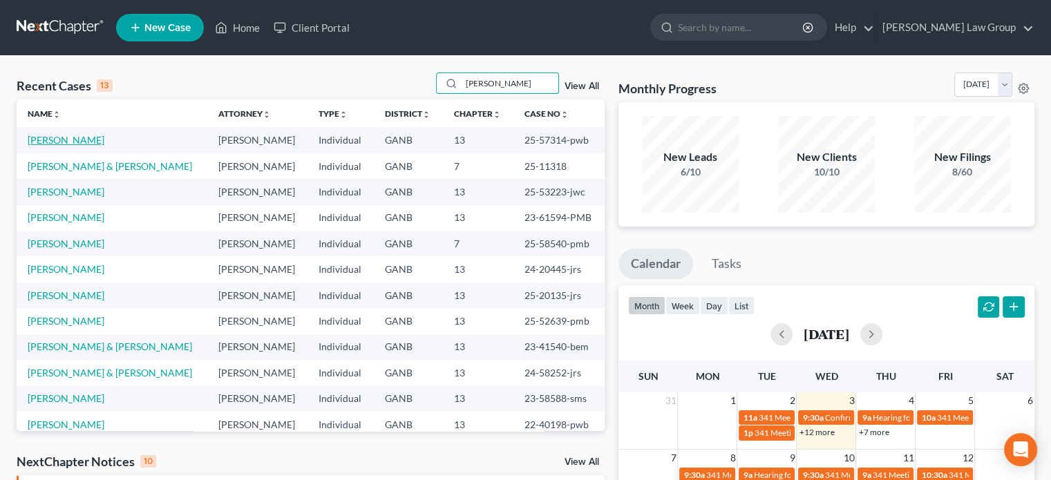
type input "[PERSON_NAME]"
click at [84, 138] on link "[PERSON_NAME]" at bounding box center [66, 140] width 77 height 12
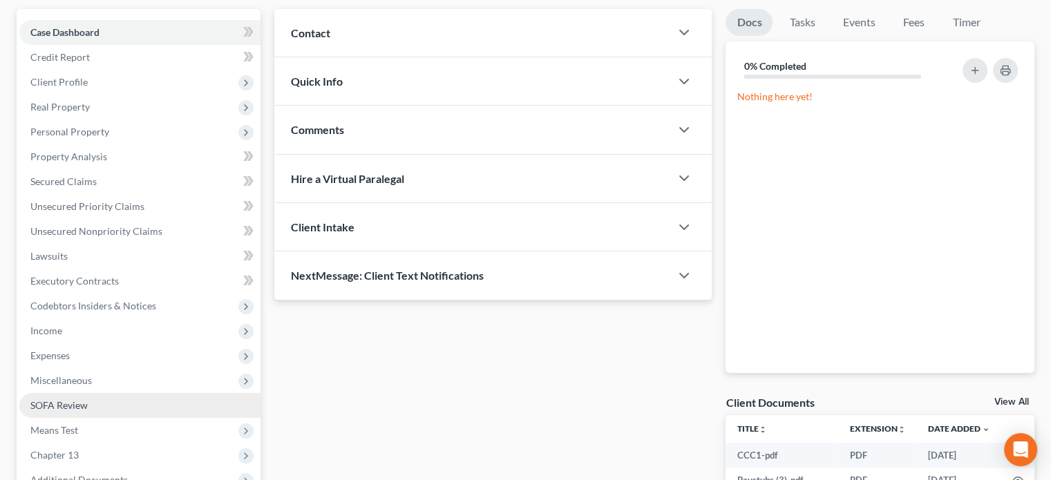
scroll to position [207, 0]
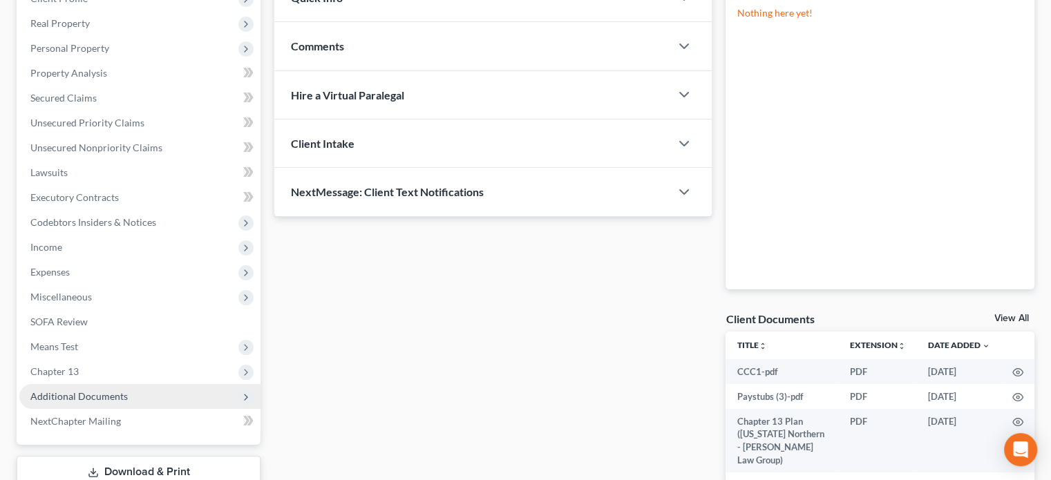
click at [66, 392] on span "Additional Documents" at bounding box center [78, 396] width 97 height 12
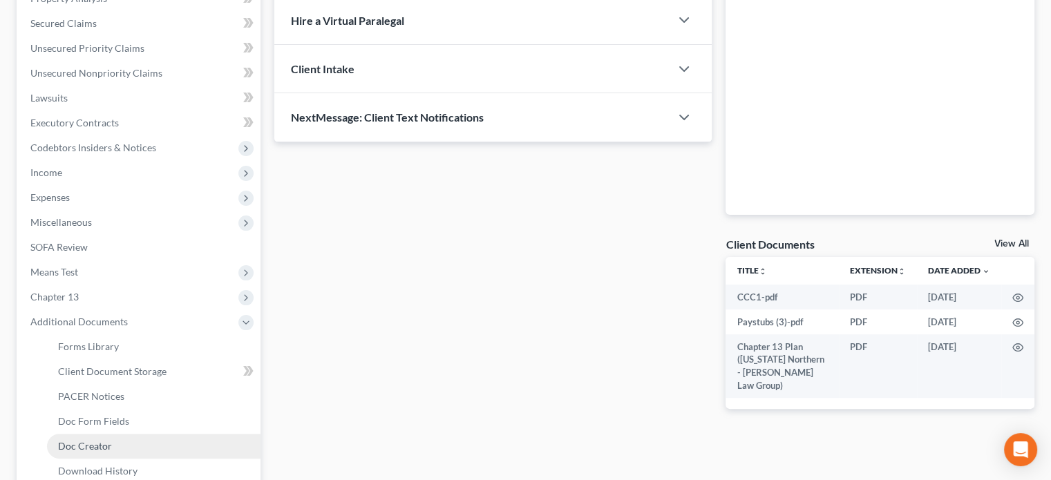
scroll to position [345, 0]
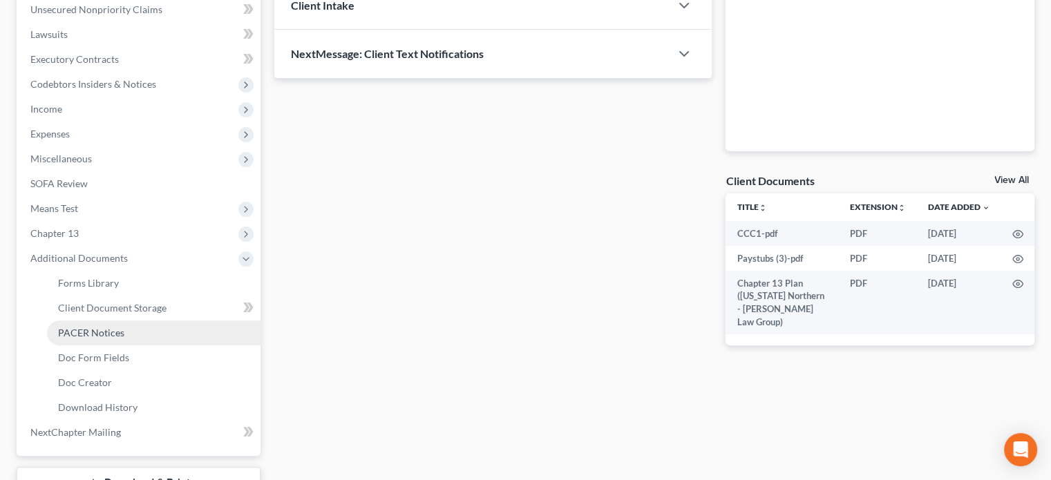
click at [88, 335] on span "PACER Notices" at bounding box center [91, 333] width 66 height 12
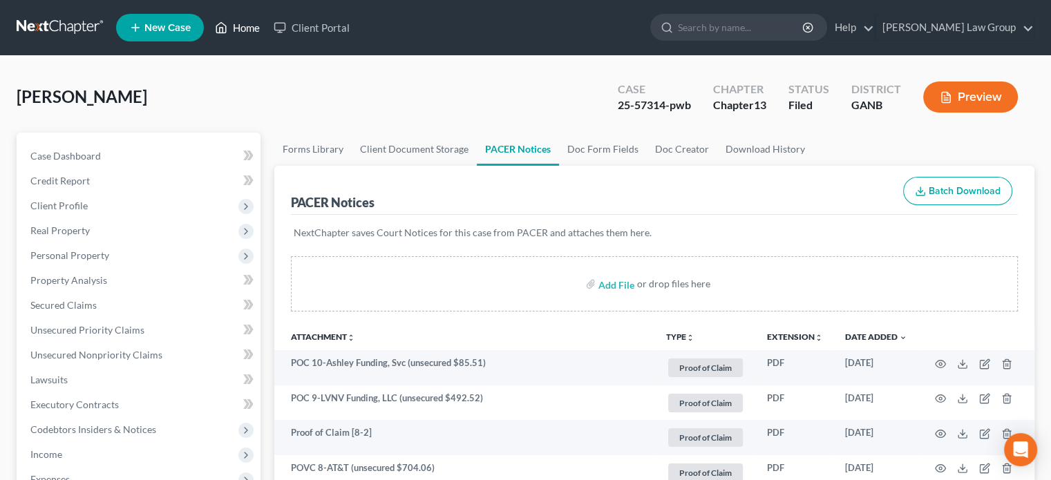
drag, startPoint x: 245, startPoint y: 23, endPoint x: 260, endPoint y: 36, distance: 20.1
click at [245, 23] on link "Home" at bounding box center [237, 27] width 59 height 25
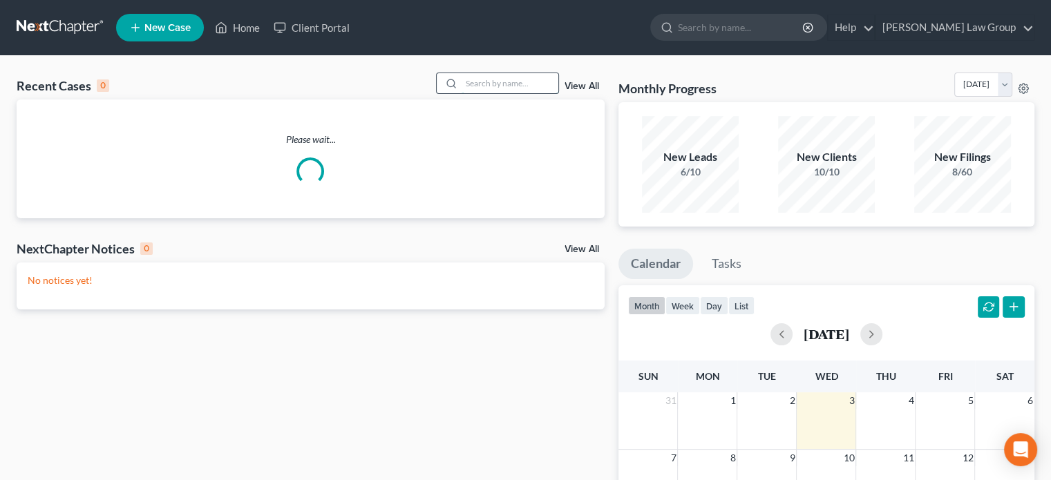
click at [477, 88] on input "search" at bounding box center [510, 83] width 97 height 20
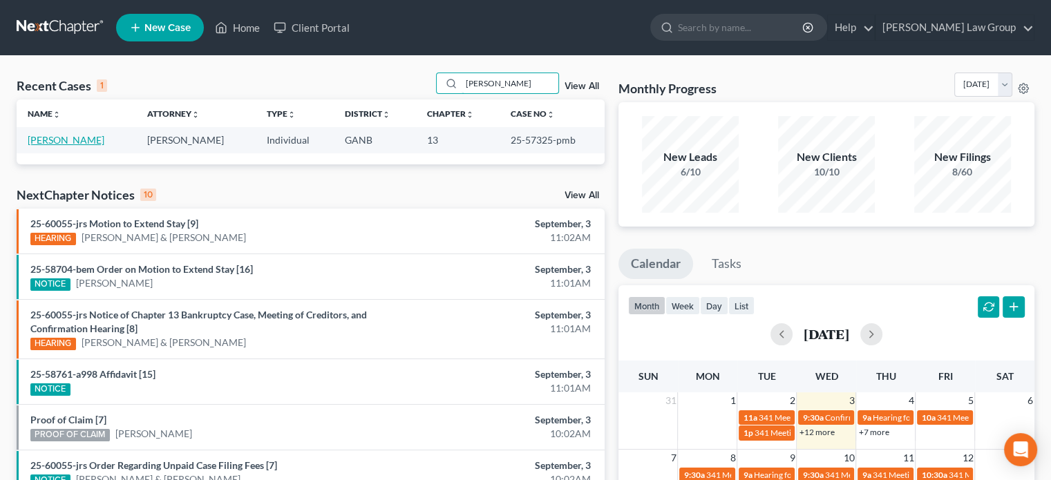
type input "[PERSON_NAME]"
click at [63, 140] on link "[PERSON_NAME]" at bounding box center [66, 140] width 77 height 12
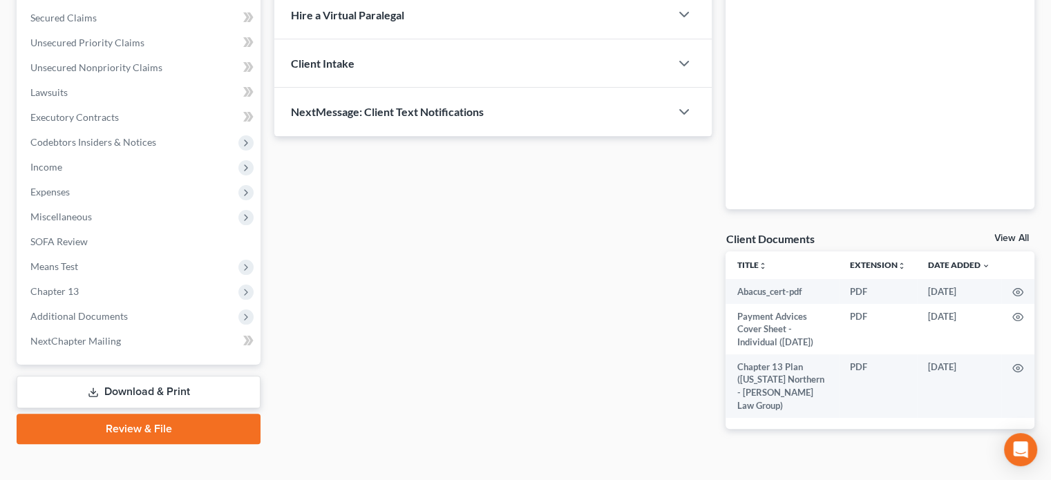
scroll to position [310, 0]
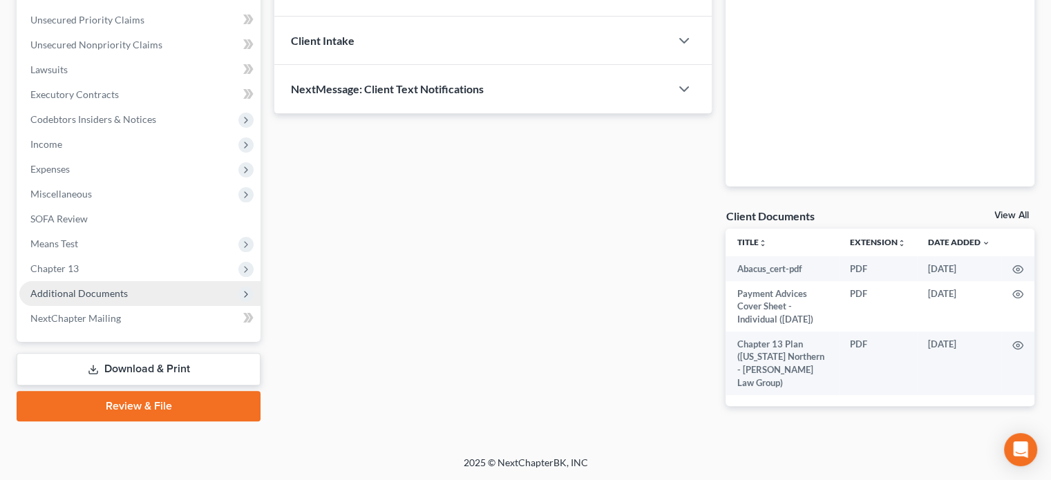
click at [97, 290] on span "Additional Documents" at bounding box center [78, 293] width 97 height 12
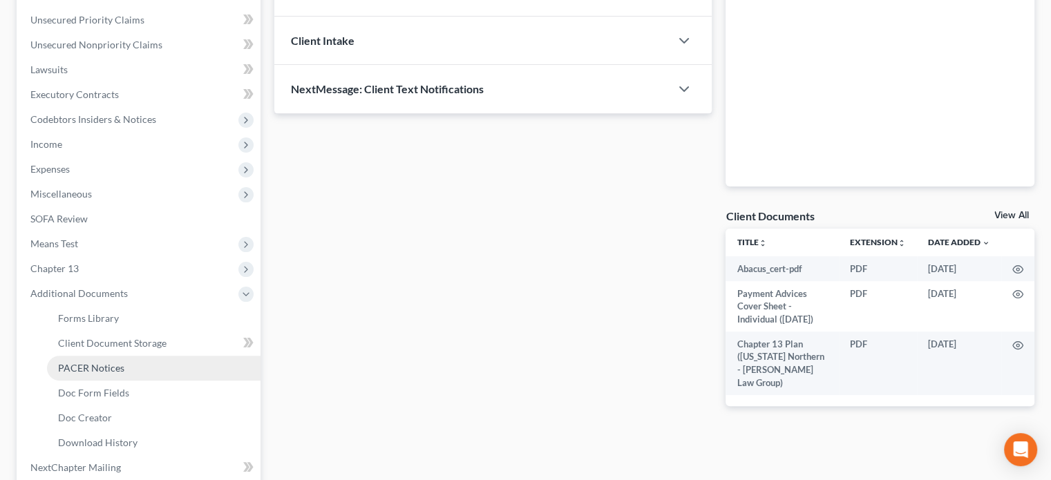
click at [79, 367] on span "PACER Notices" at bounding box center [91, 368] width 66 height 12
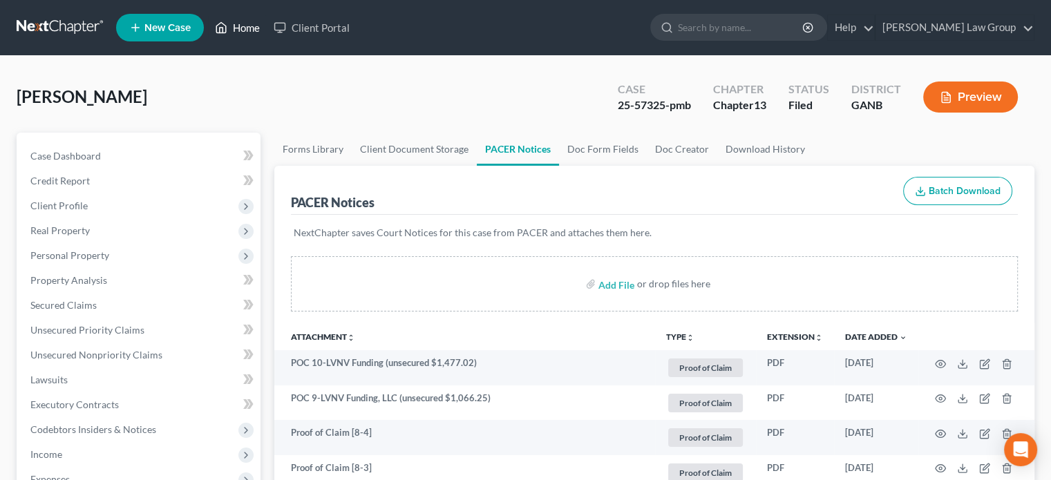
click at [249, 29] on link "Home" at bounding box center [237, 27] width 59 height 25
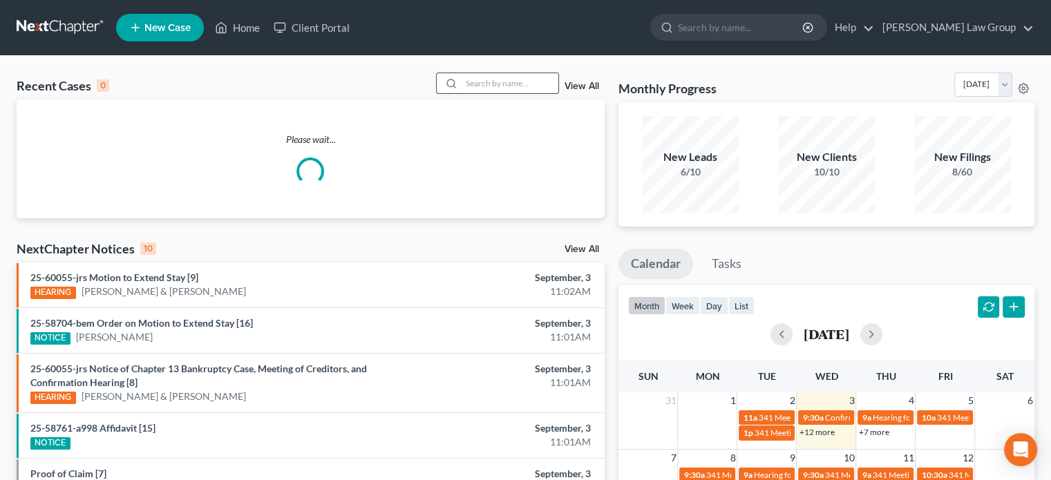
click at [504, 85] on input "search" at bounding box center [510, 83] width 97 height 20
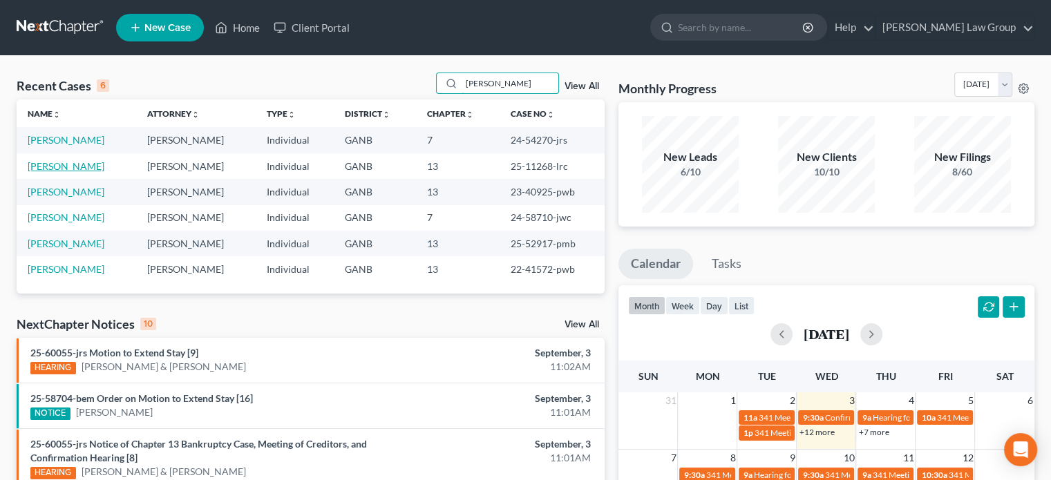
type input "[PERSON_NAME]"
click at [54, 163] on link "[PERSON_NAME]" at bounding box center [66, 166] width 77 height 12
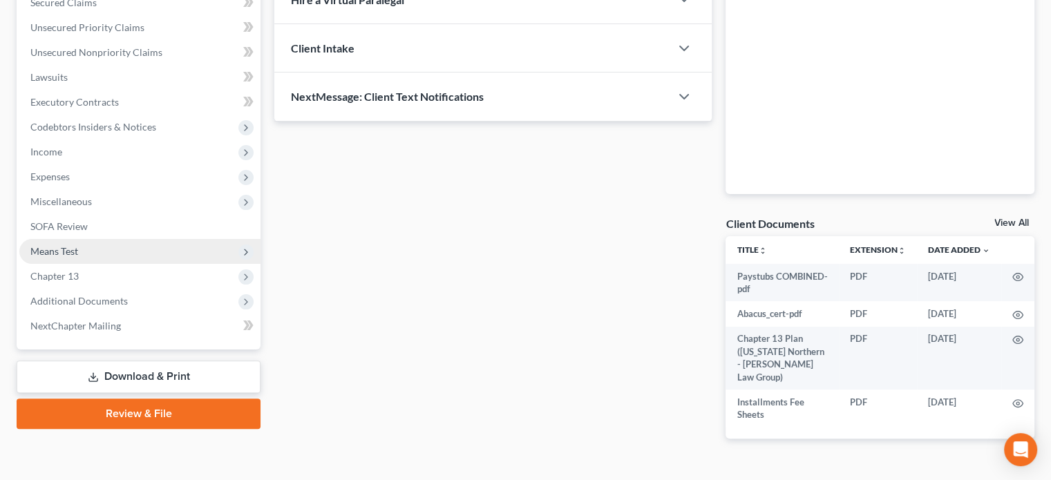
scroll to position [322, 0]
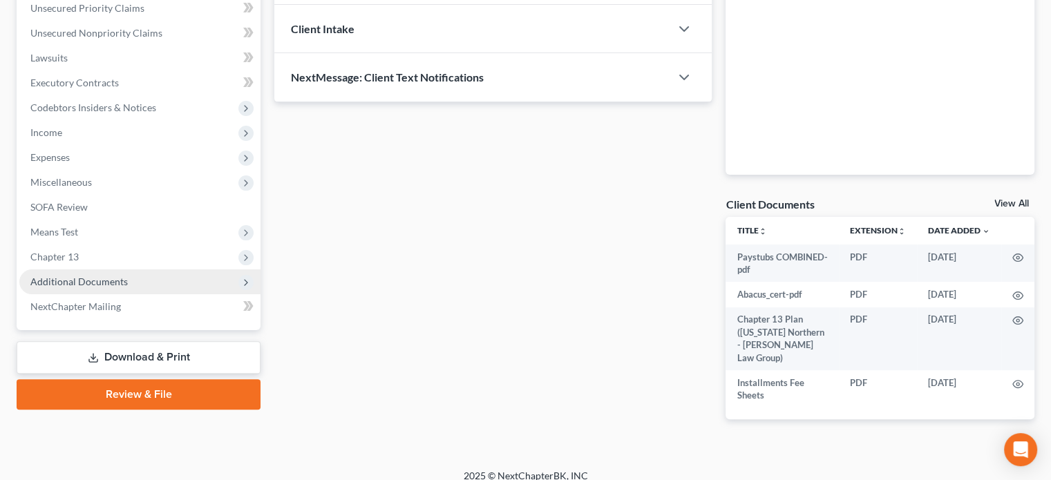
click at [84, 277] on span "Additional Documents" at bounding box center [78, 282] width 97 height 12
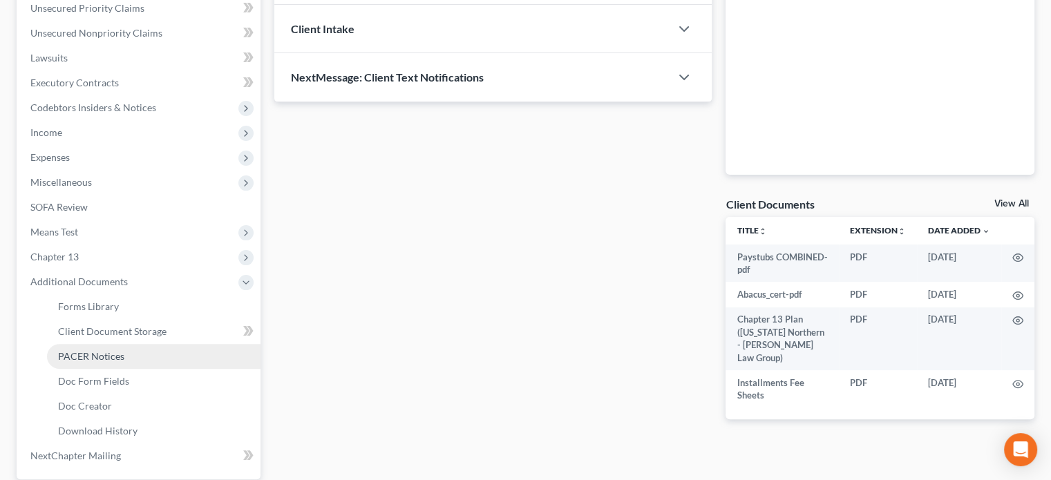
click at [84, 356] on span "PACER Notices" at bounding box center [91, 356] width 66 height 12
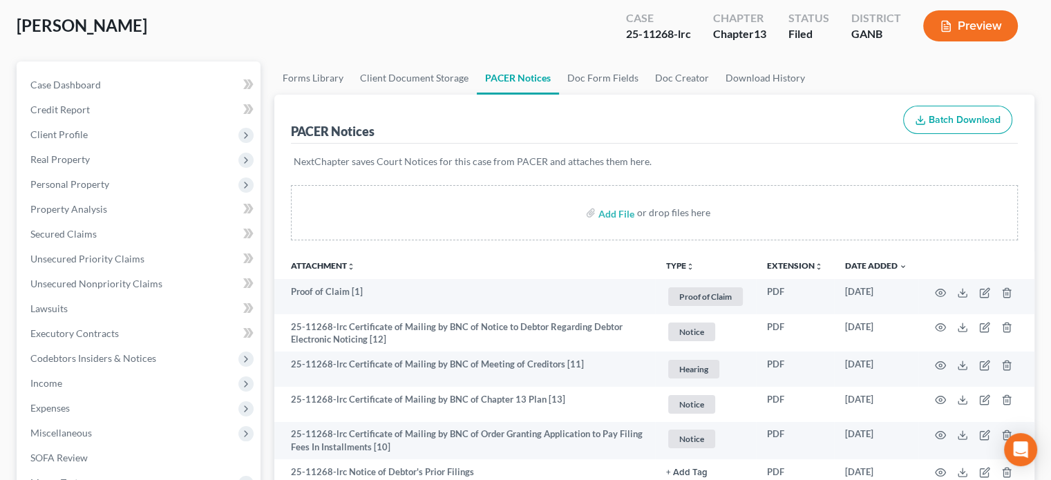
scroll to position [138, 0]
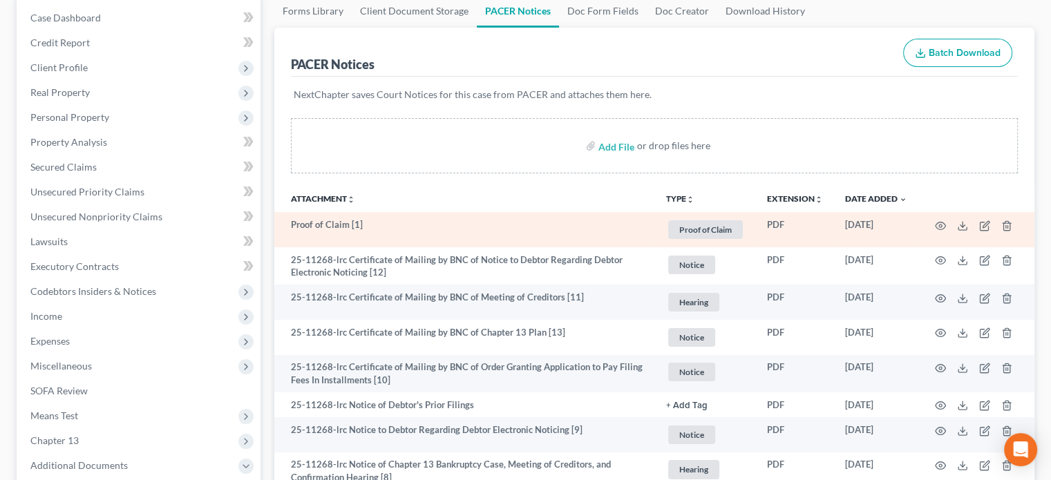
click at [932, 220] on td at bounding box center [976, 229] width 116 height 35
click at [941, 226] on circle "button" at bounding box center [940, 226] width 3 height 3
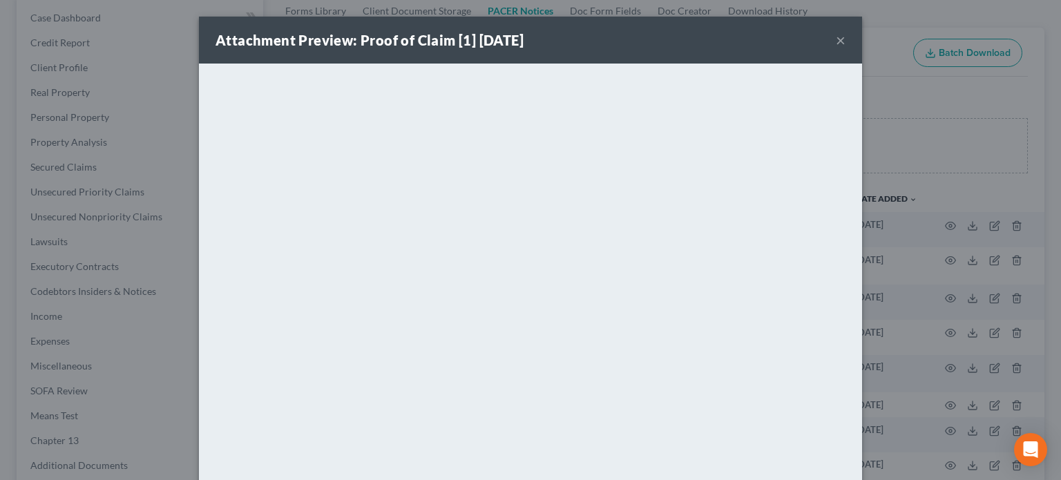
click at [836, 41] on button "×" at bounding box center [841, 40] width 10 height 17
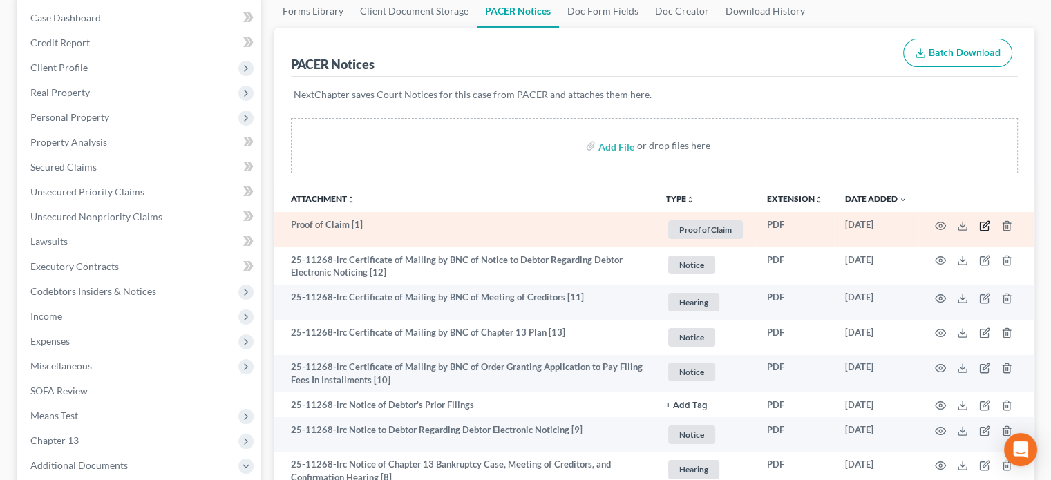
click at [981, 223] on icon "button" at bounding box center [984, 225] width 11 height 11
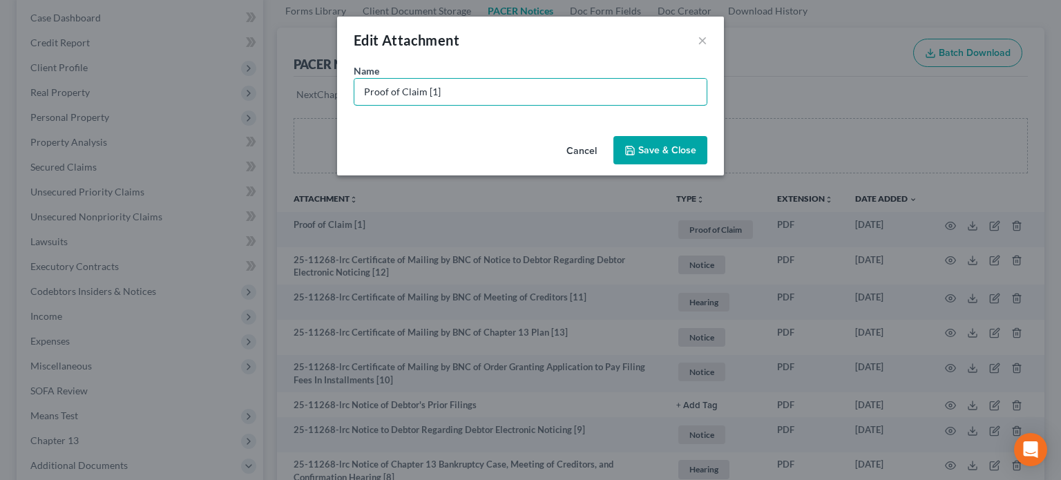
drag, startPoint x: 462, startPoint y: 91, endPoint x: 0, endPoint y: -20, distance: 475.3
click at [0, 0] on html "Home New Case Client Portal [PERSON_NAME] Law Group [EMAIL_ADDRESS][DOMAIN_NAME…" at bounding box center [530, 347] width 1061 height 971
type input "POC 1-GADOR (unsecured $1,296.93)"
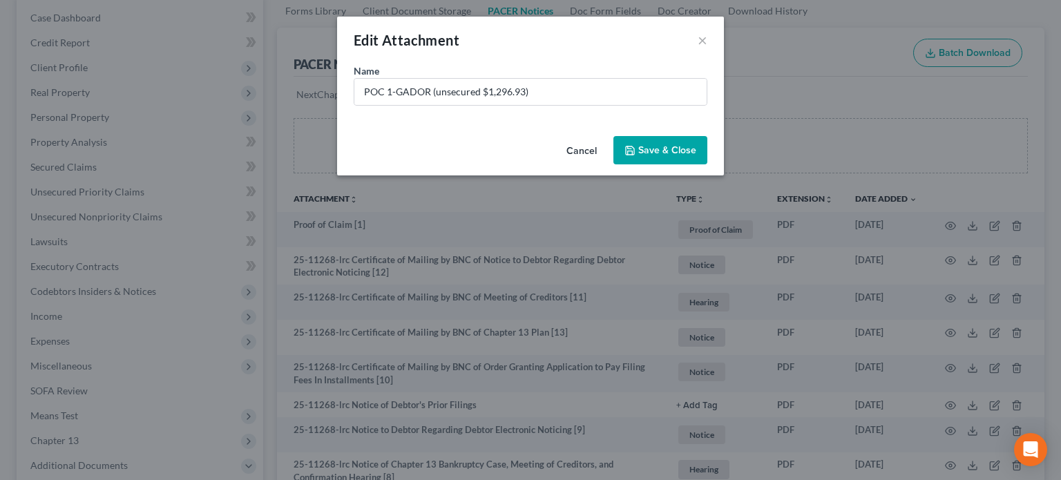
click at [661, 153] on span "Save & Close" at bounding box center [667, 150] width 58 height 12
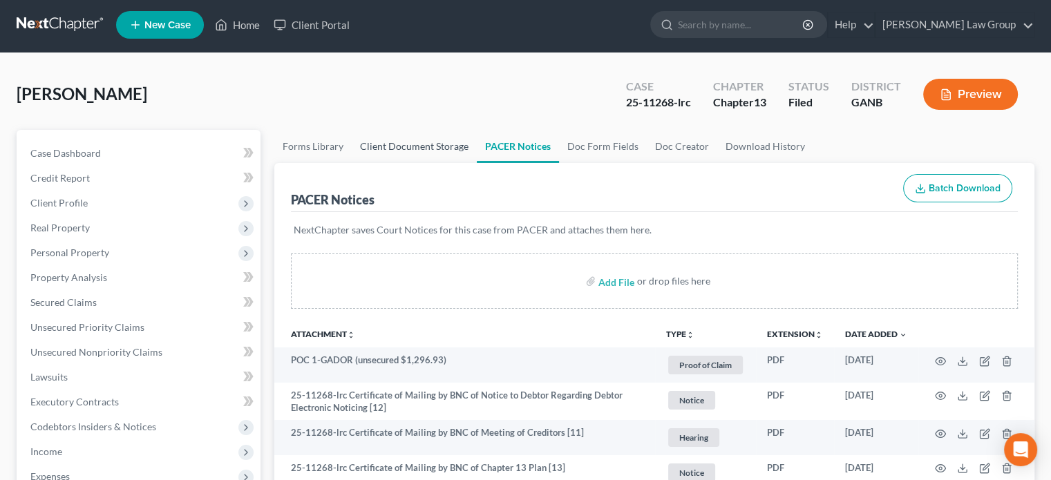
scroll to position [0, 0]
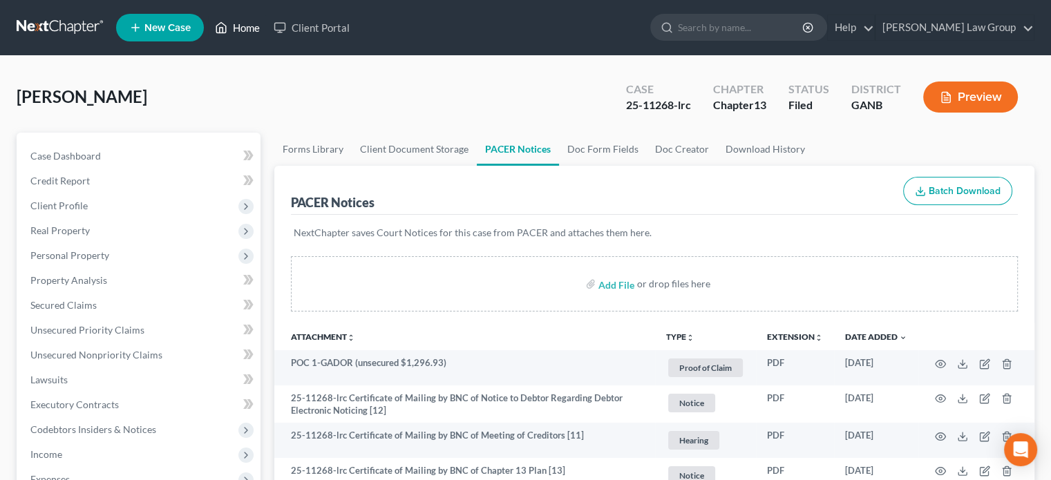
click at [231, 17] on link "Home" at bounding box center [237, 27] width 59 height 25
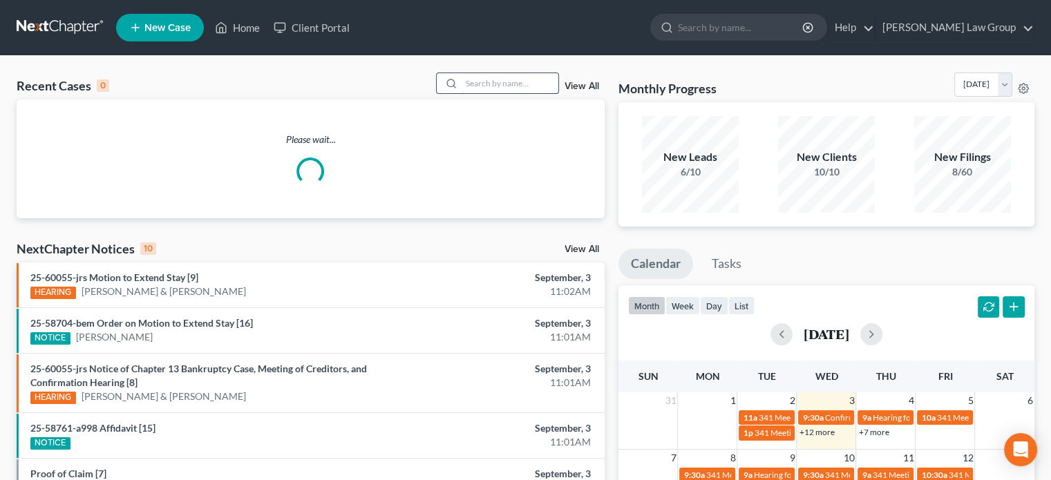
click at [466, 86] on input "search" at bounding box center [510, 83] width 97 height 20
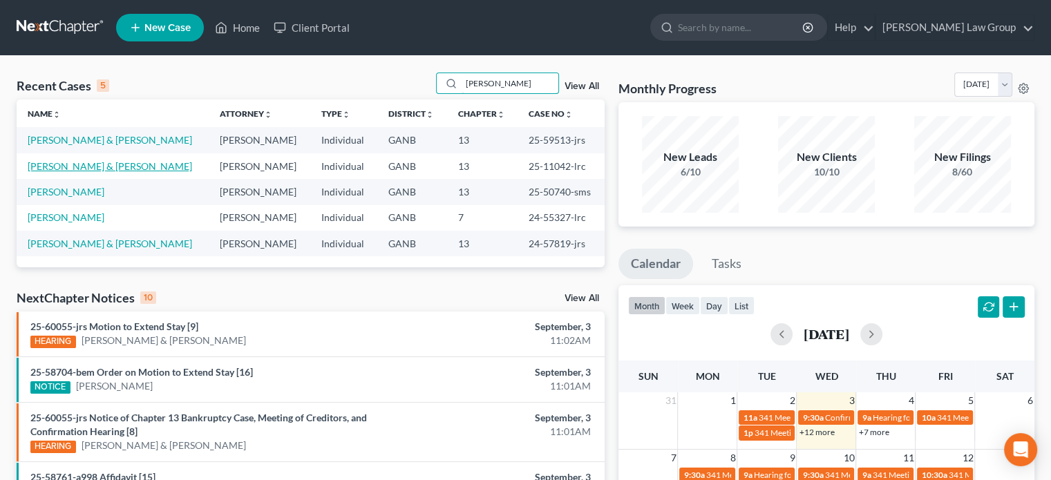
type input "[PERSON_NAME]"
click at [113, 167] on link "[PERSON_NAME] & [PERSON_NAME]" at bounding box center [110, 166] width 164 height 12
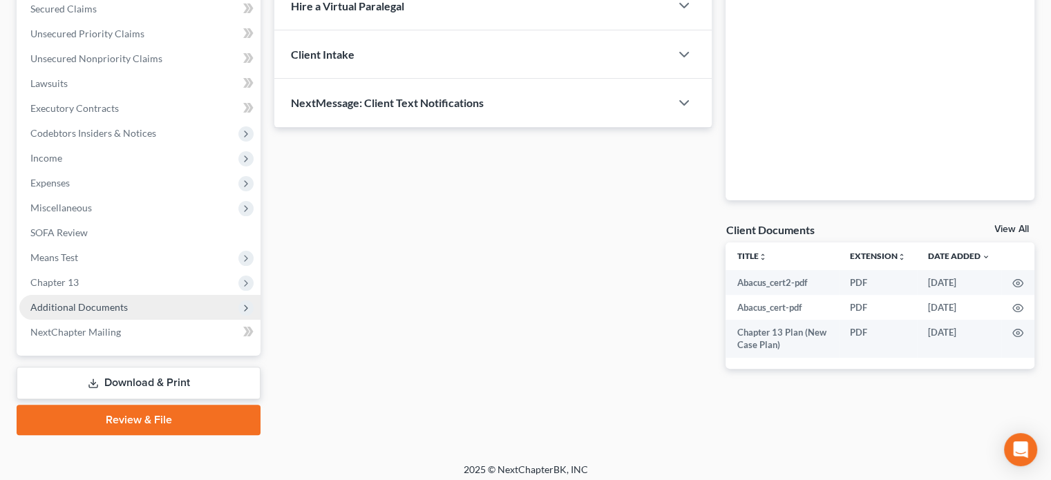
scroll to position [303, 0]
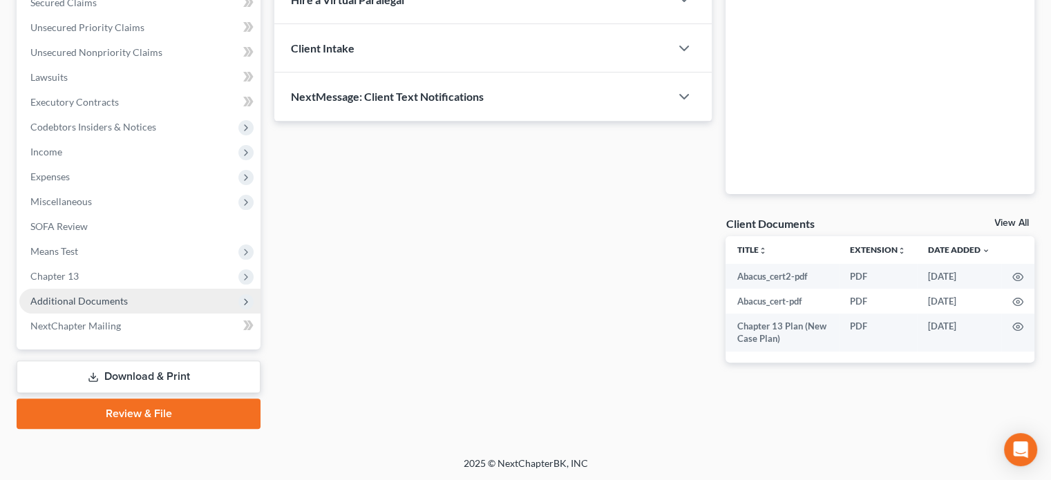
click at [64, 301] on span "Additional Documents" at bounding box center [78, 301] width 97 height 12
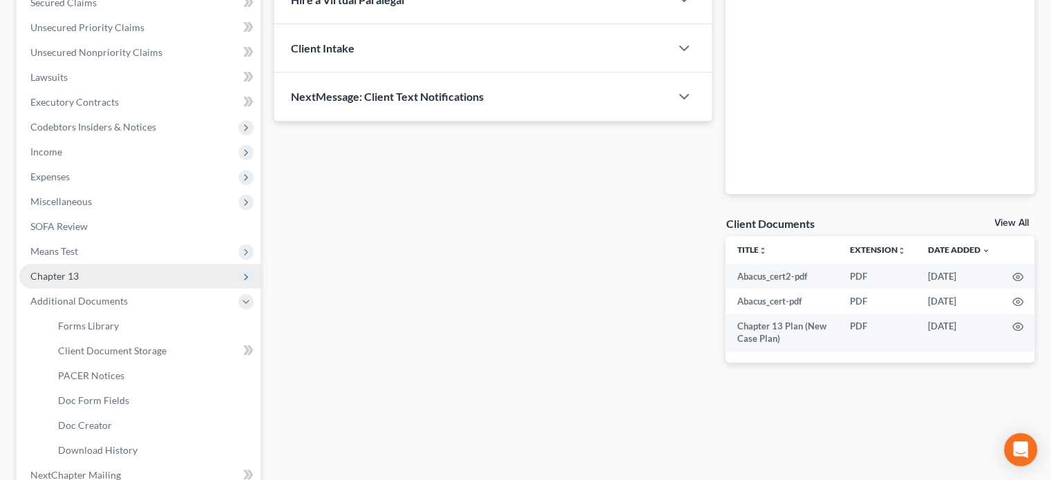
click at [62, 276] on span "Chapter 13" at bounding box center [54, 276] width 48 height 12
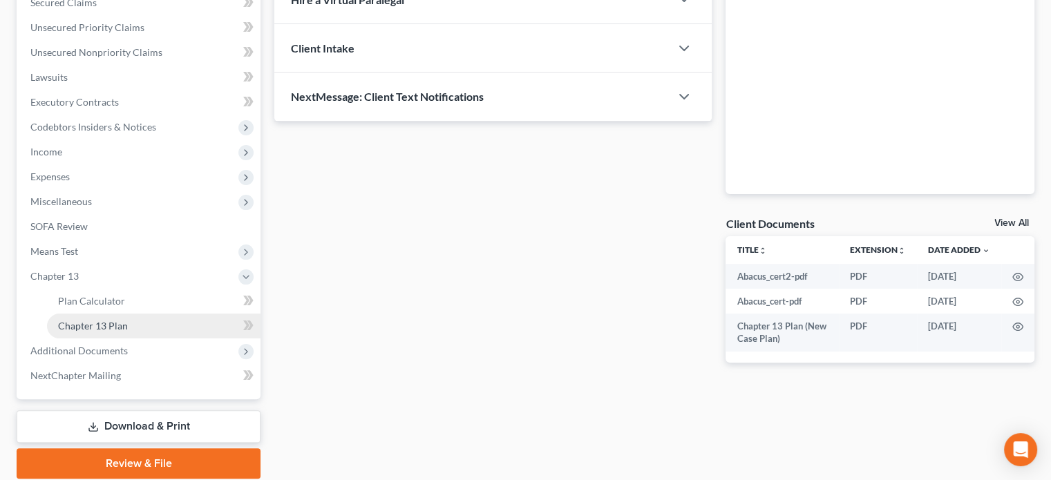
drag, startPoint x: 75, startPoint y: 322, endPoint x: 94, endPoint y: 315, distance: 19.9
click at [75, 323] on span "Chapter 13 Plan" at bounding box center [93, 326] width 70 height 12
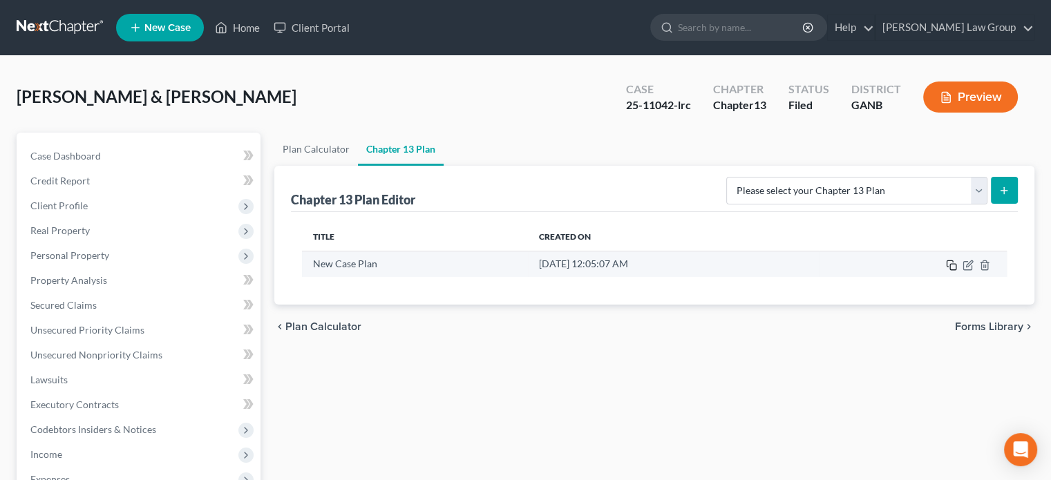
click at [950, 264] on rect "button" at bounding box center [953, 267] width 6 height 6
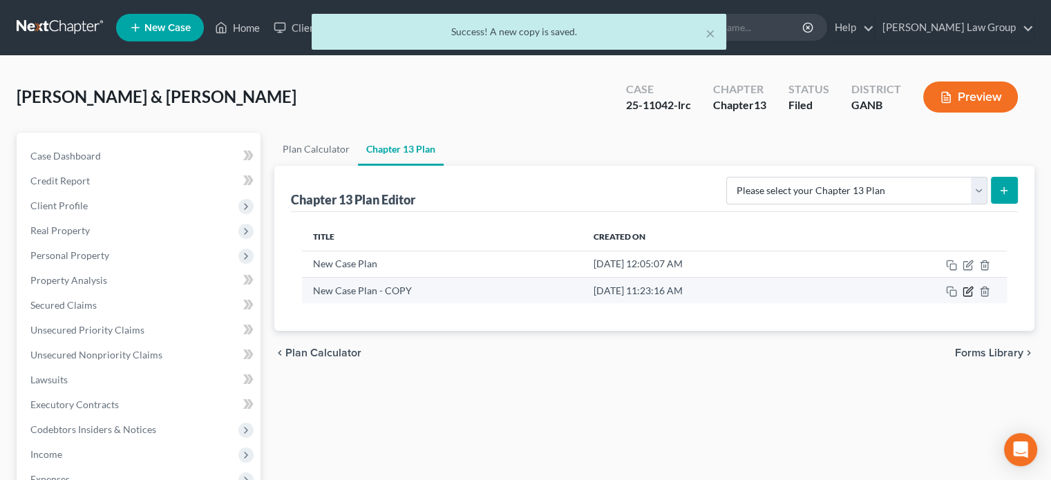
click at [968, 292] on icon "button" at bounding box center [969, 290] width 6 height 6
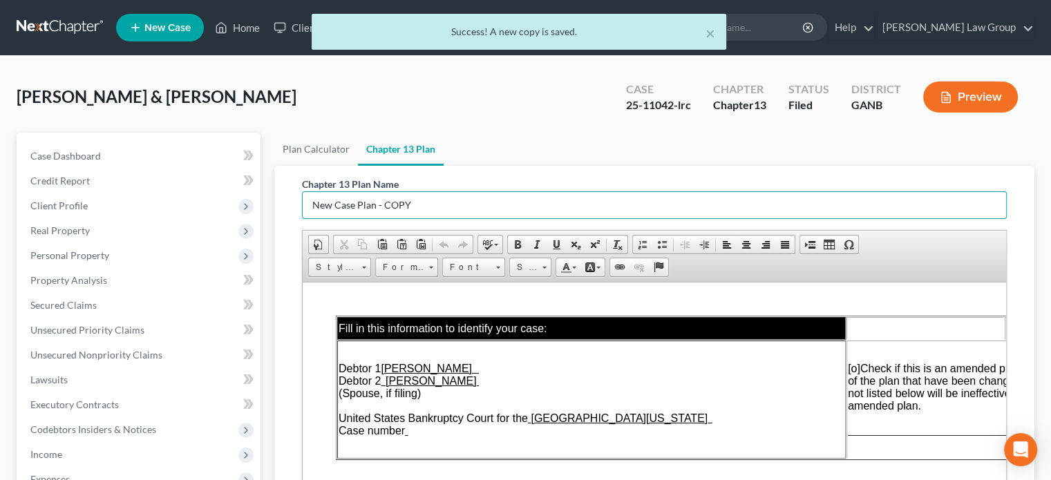
drag, startPoint x: 448, startPoint y: 209, endPoint x: 293, endPoint y: 209, distance: 154.8
click at [293, 209] on div "Chapter 13 Plan Name New Case Plan - COPY Rich Text Editor, document-ckeditor E…" at bounding box center [654, 398] width 727 height 465
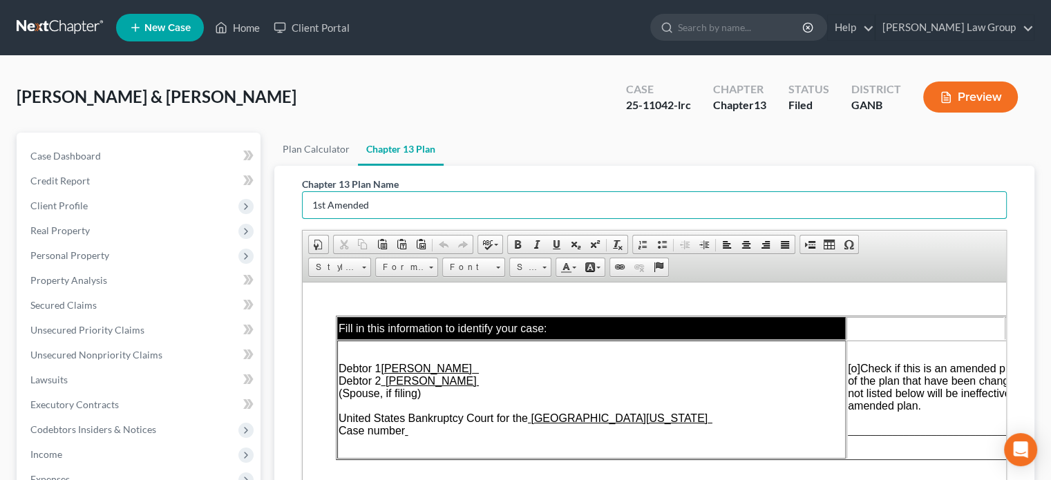
type input "1st Amended"
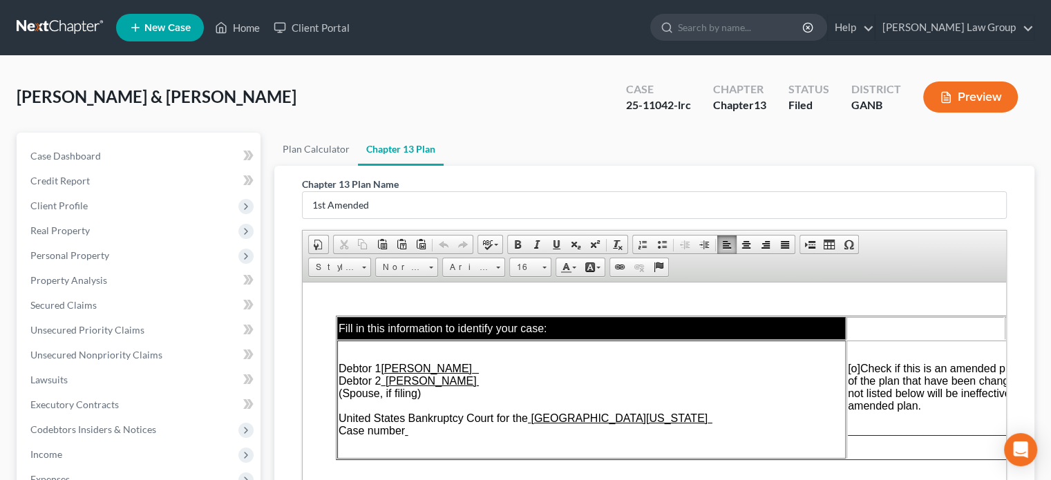
click at [420, 434] on td "Debtor 1 [PERSON_NAME] Debtor 2 [PERSON_NAME] (Spouse, if filing) United States…" at bounding box center [591, 399] width 509 height 118
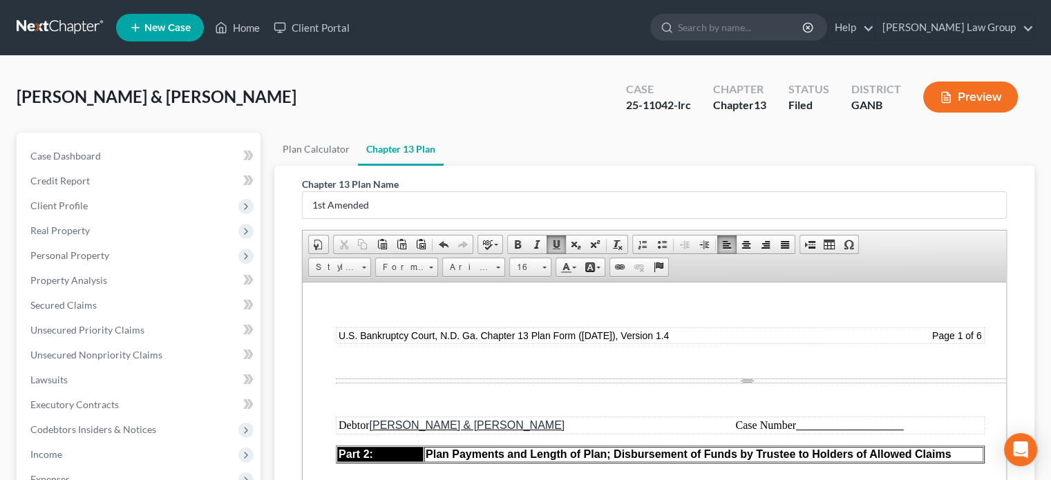
scroll to position [1106, 0]
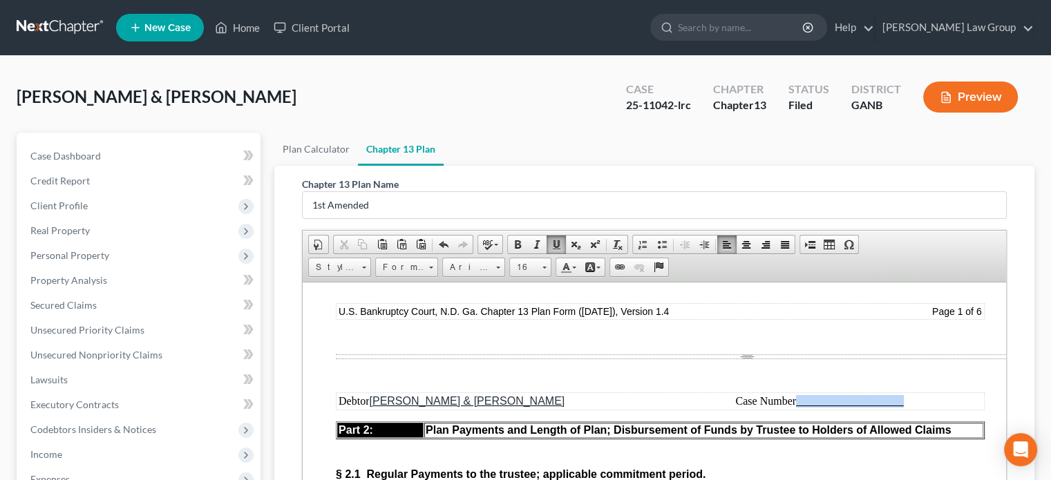
drag, startPoint x: 910, startPoint y: 399, endPoint x: 797, endPoint y: 398, distance: 112.6
click at [797, 398] on td "Case Number" at bounding box center [819, 400] width 327 height 15
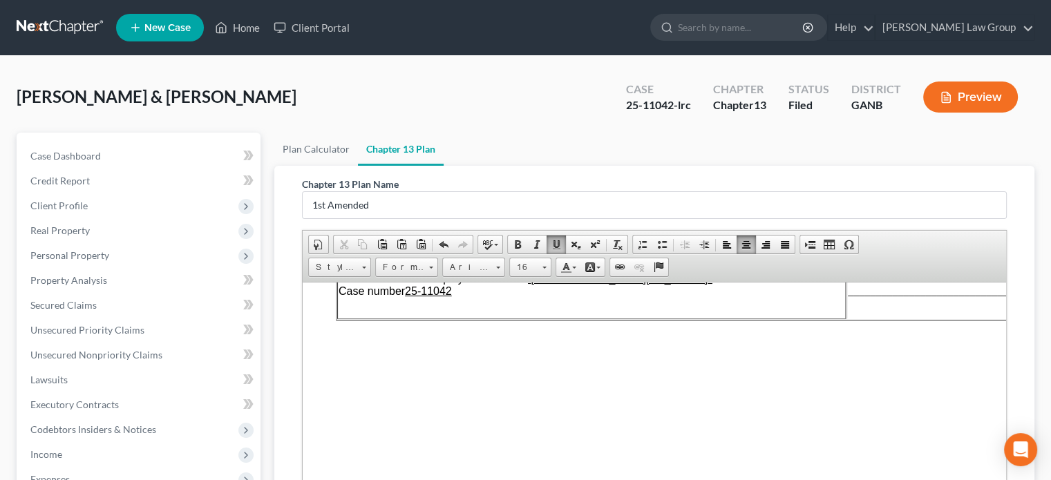
scroll to position [138, 0]
click at [467, 298] on td "Debtor 1 [PERSON_NAME] Debtor 2 [PERSON_NAME] (Spouse, if filing) United States…" at bounding box center [591, 261] width 509 height 118
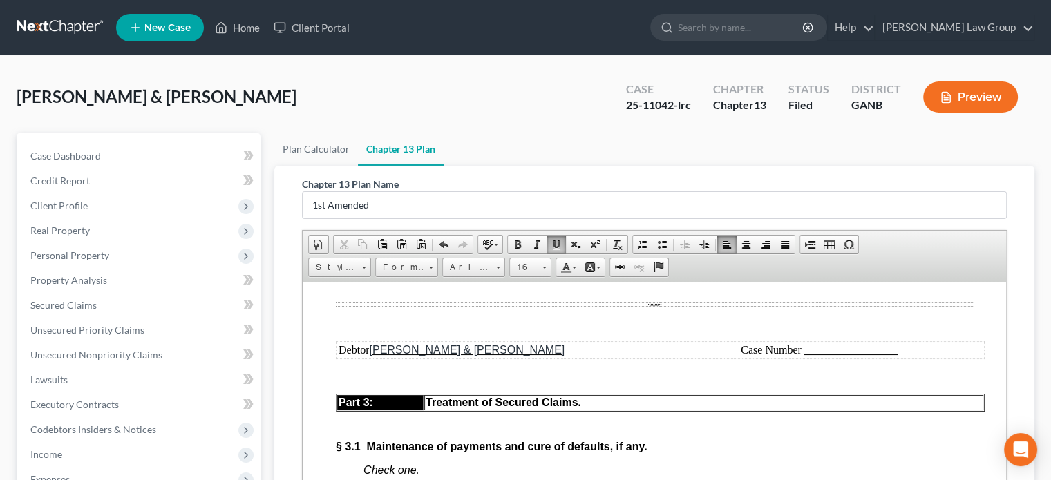
scroll to position [2487, 0]
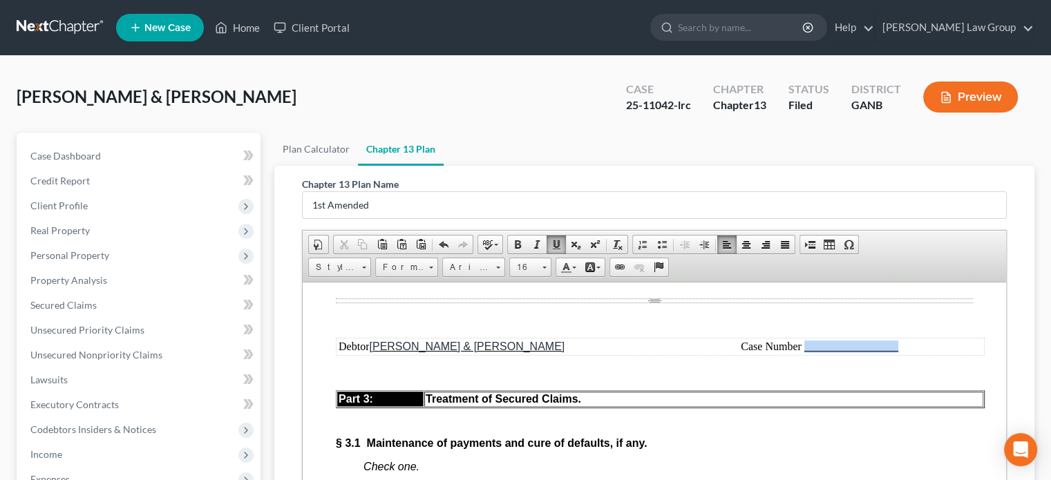
drag, startPoint x: 900, startPoint y: 409, endPoint x: 804, endPoint y: 404, distance: 96.2
click at [804, 354] on td "Case Number" at bounding box center [819, 346] width 327 height 15
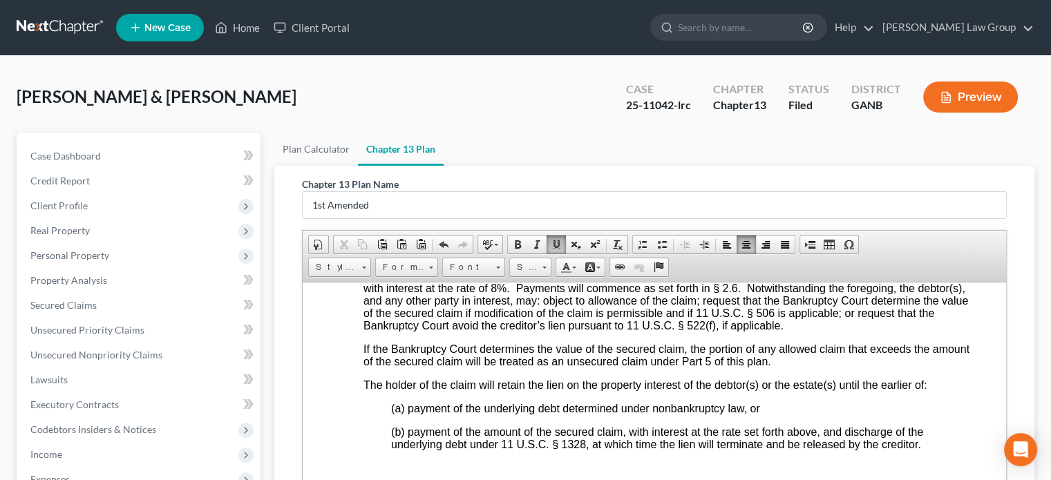
scroll to position [4630, 0]
drag, startPoint x: 901, startPoint y: 334, endPoint x: 804, endPoint y: 331, distance: 96.8
click at [804, 209] on td "Case Number" at bounding box center [819, 201] width 327 height 15
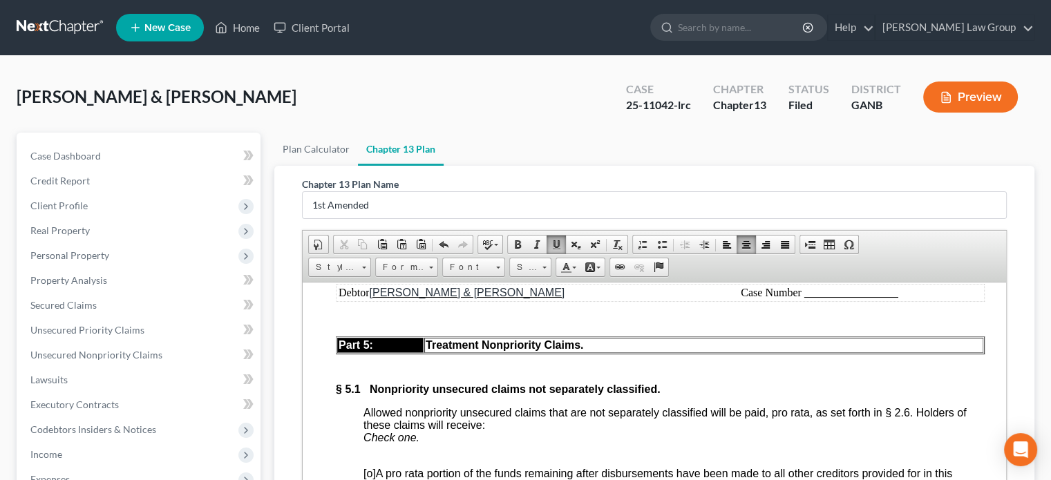
scroll to position [5804, 0]
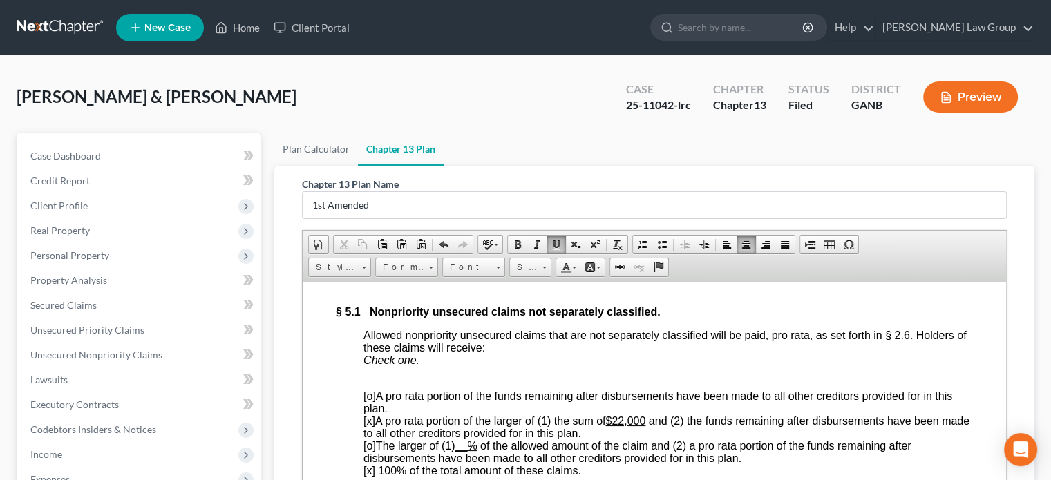
drag, startPoint x: 900, startPoint y: 361, endPoint x: 806, endPoint y: 349, distance: 94.7
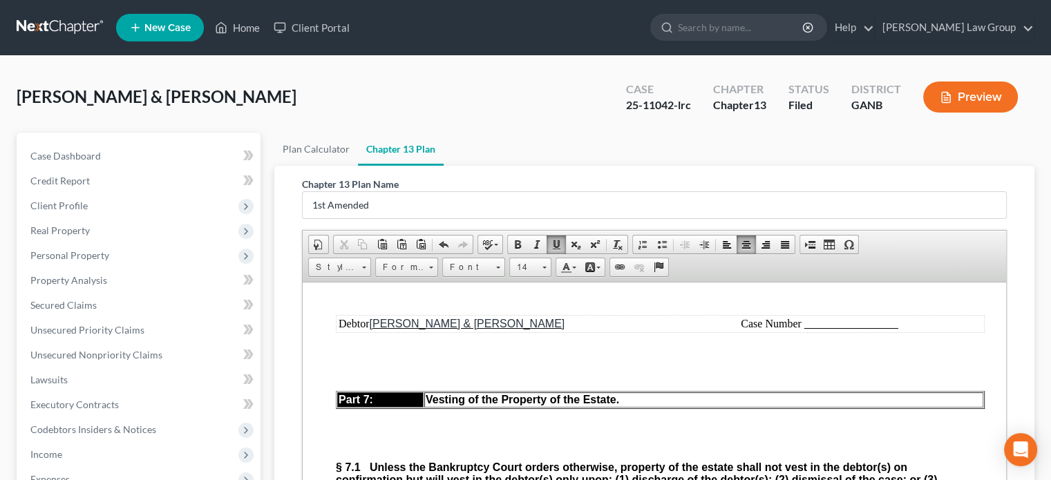
scroll to position [6910, 0]
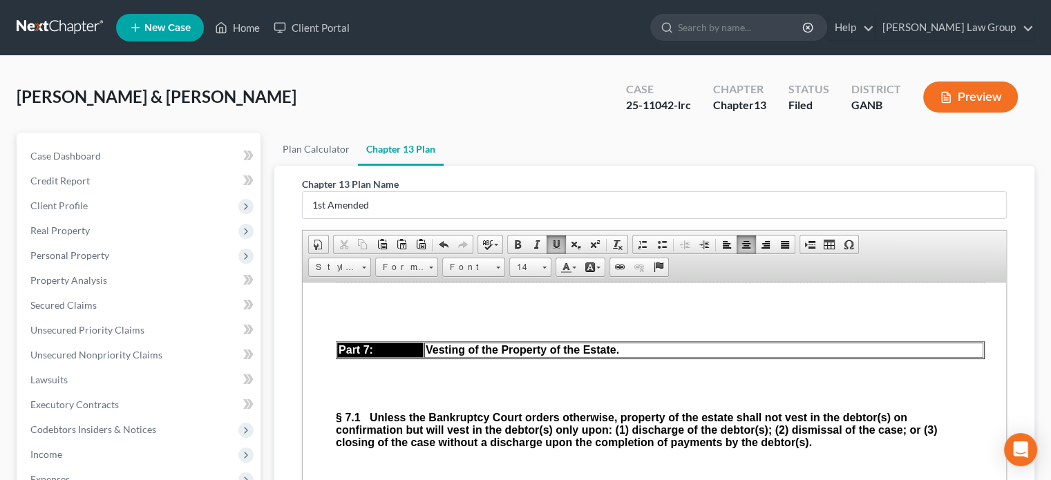
drag, startPoint x: 898, startPoint y: 433, endPoint x: 805, endPoint y: 434, distance: 93.3
click at [805, 281] on td "Case Number" at bounding box center [819, 273] width 327 height 15
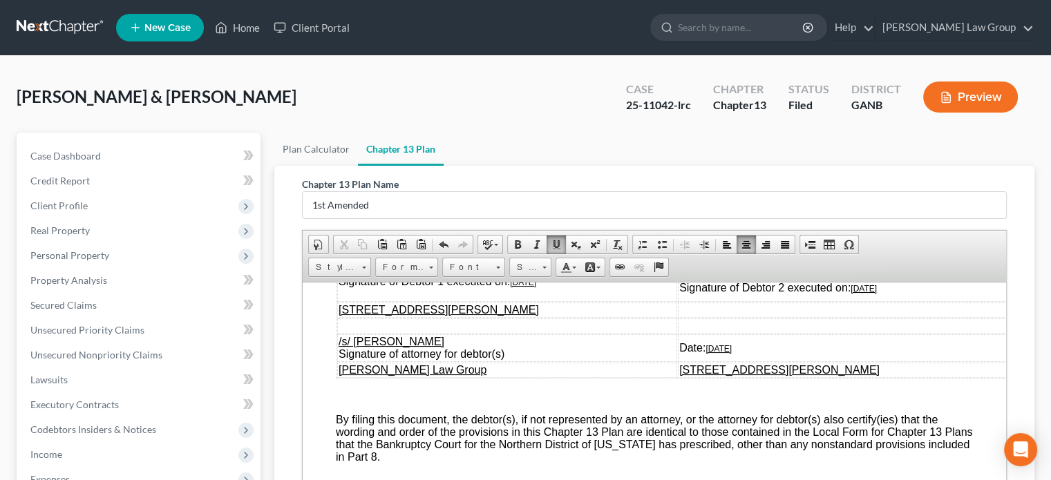
scroll to position [7670, 0]
click at [565, 301] on td "/s/ [PERSON_NAME] Signature of Debtor 1 executed on: [DATE]" at bounding box center [507, 281] width 340 height 40
click at [901, 301] on td "/s/ [PERSON_NAME] Signature of Debtor 2 executed on: [DATE]" at bounding box center [848, 281] width 340 height 40
click at [761, 361] on td "Date: [DATE]" at bounding box center [848, 348] width 340 height 28
click at [915, 377] on td "[STREET_ADDRESS][PERSON_NAME]" at bounding box center [848, 369] width 340 height 15
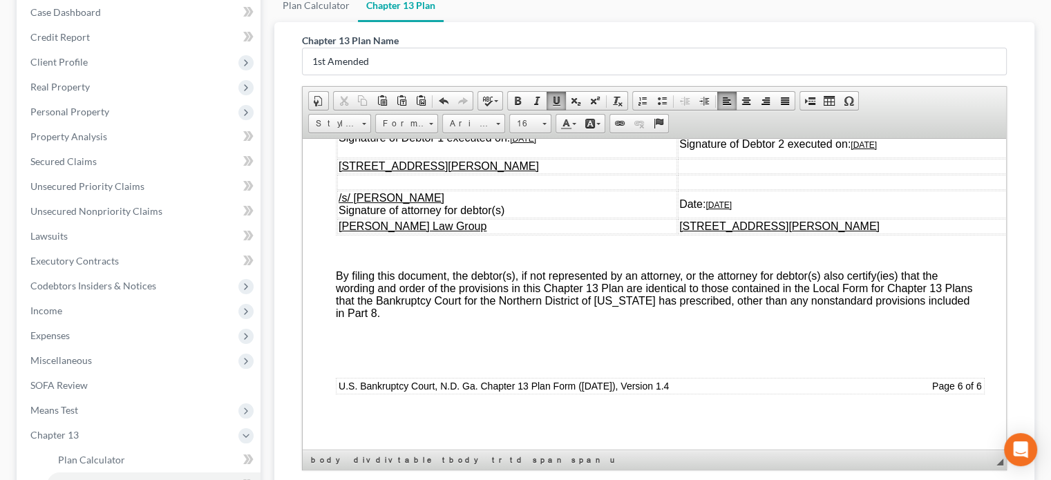
scroll to position [352, 0]
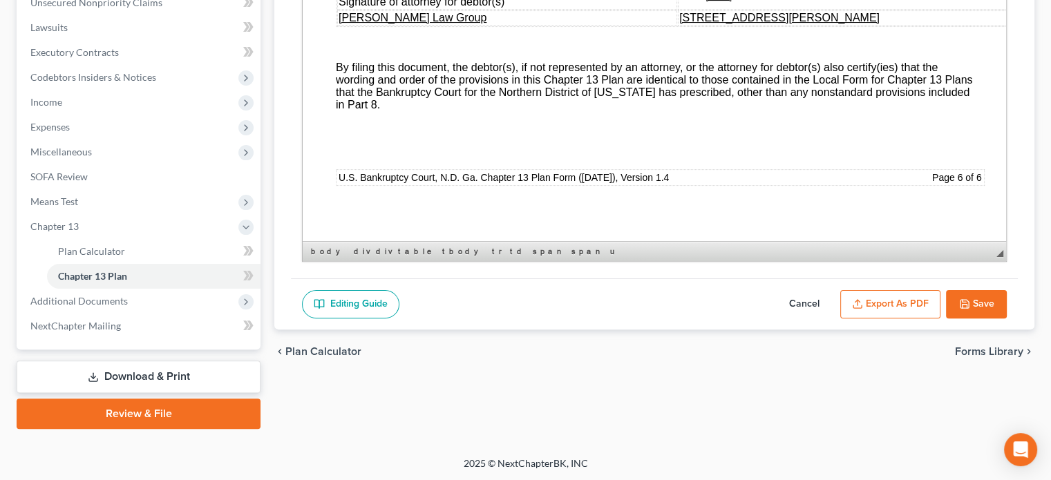
click at [979, 305] on button "Save" at bounding box center [976, 304] width 61 height 29
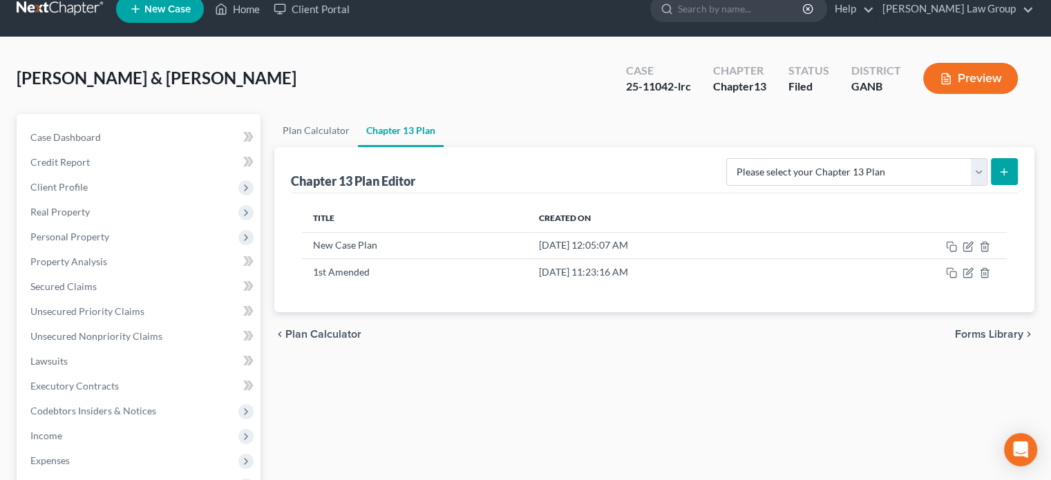
scroll to position [0, 0]
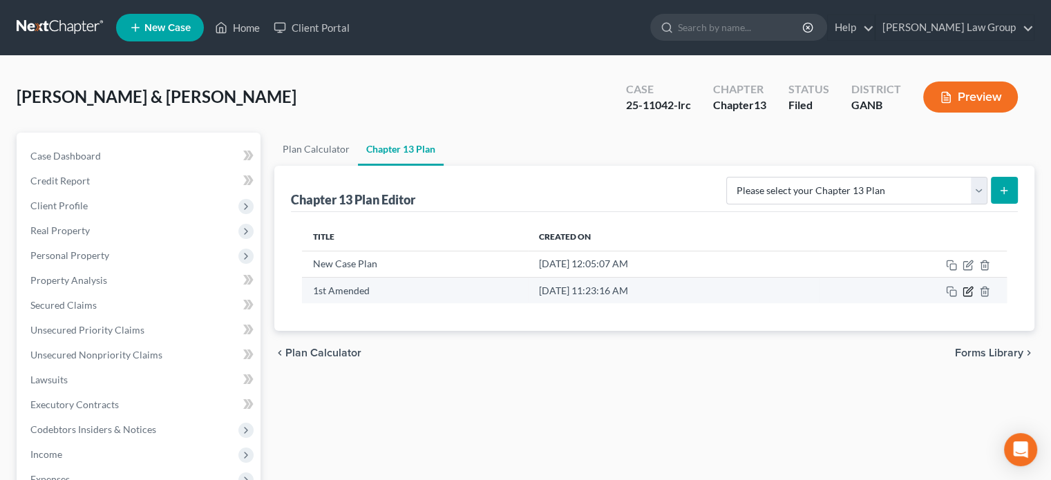
click at [965, 288] on icon "button" at bounding box center [967, 292] width 8 height 8
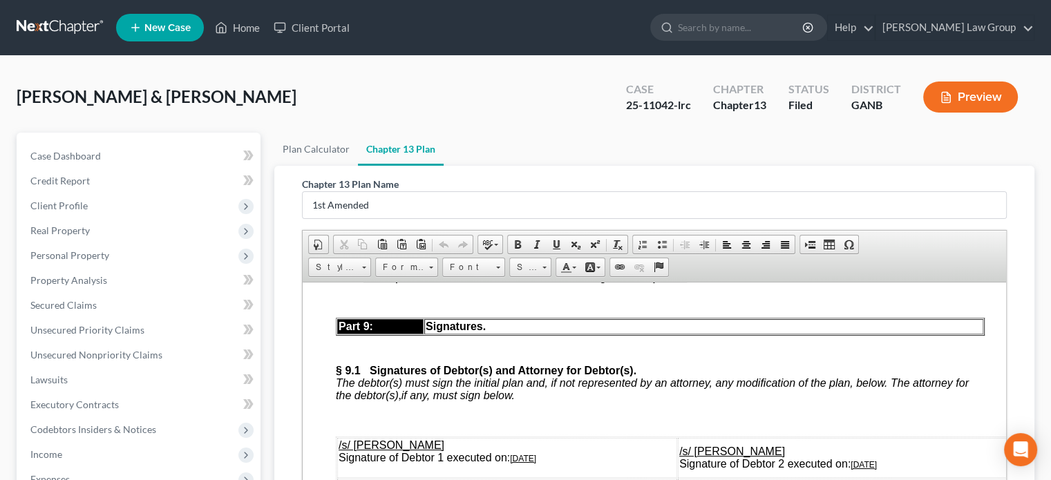
scroll to position [7393, 0]
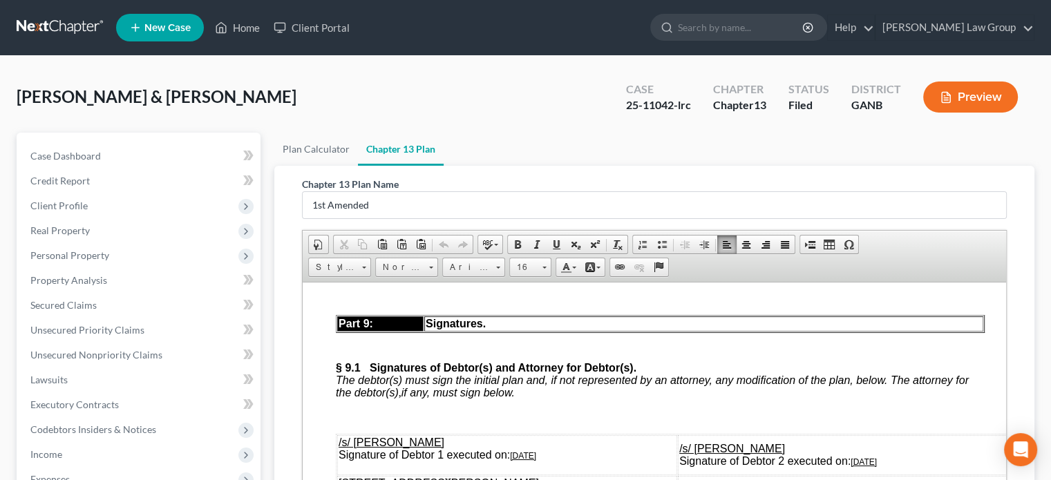
click at [696, 280] on p "Debt owed to U.S. Department of Housing and Urban Development is not due until …" at bounding box center [667, 263] width 609 height 33
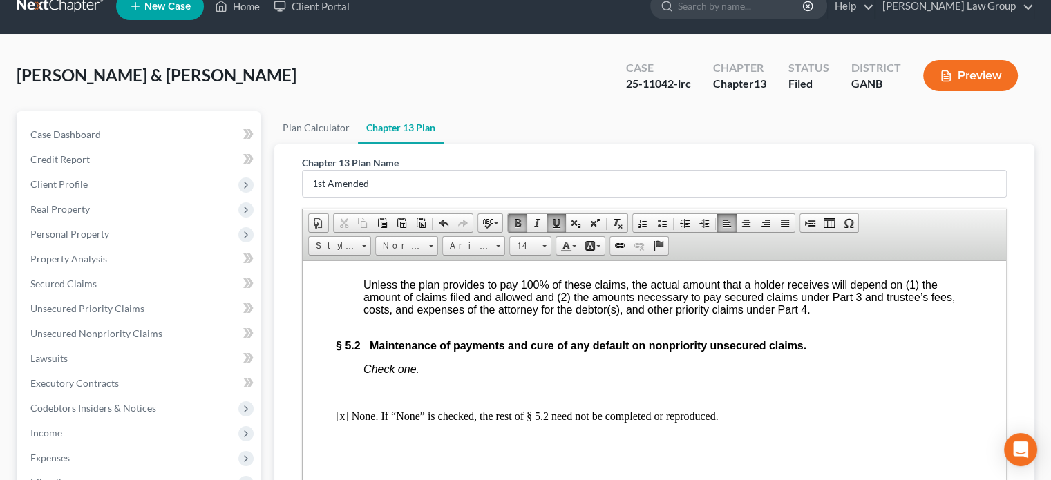
scroll to position [6008, 0]
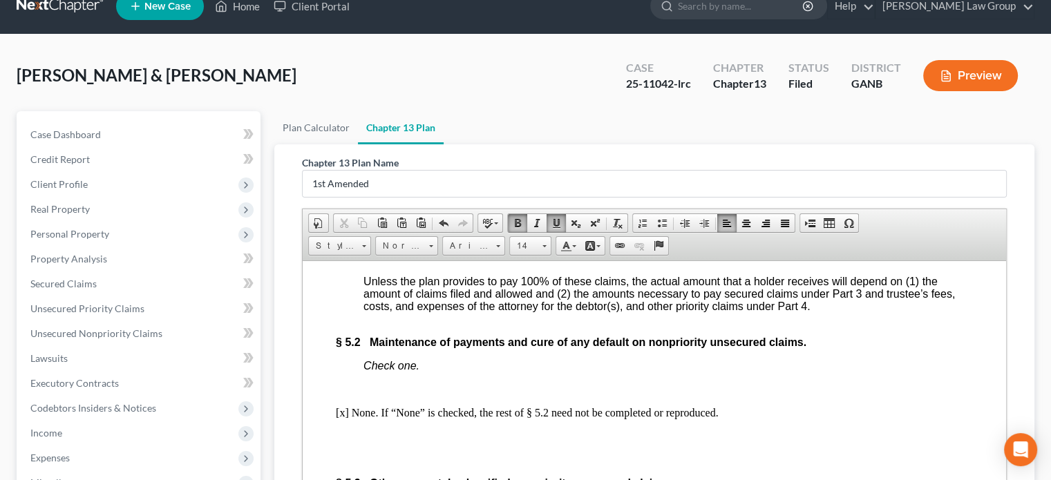
click at [370, 251] on span "[x] 100% of the total amount of these claims." at bounding box center [472, 245] width 218 height 12
click at [468, 275] on div at bounding box center [667, 269] width 609 height 12
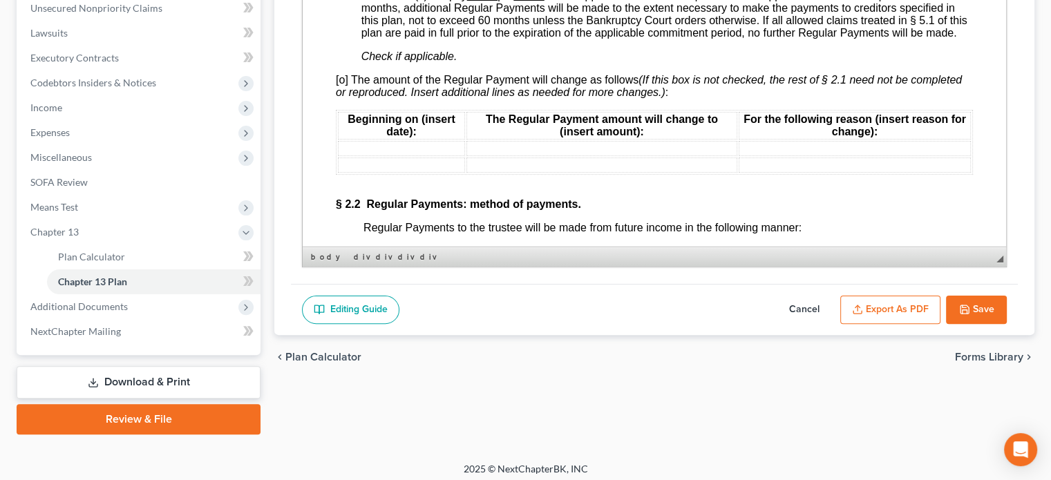
scroll to position [343, 0]
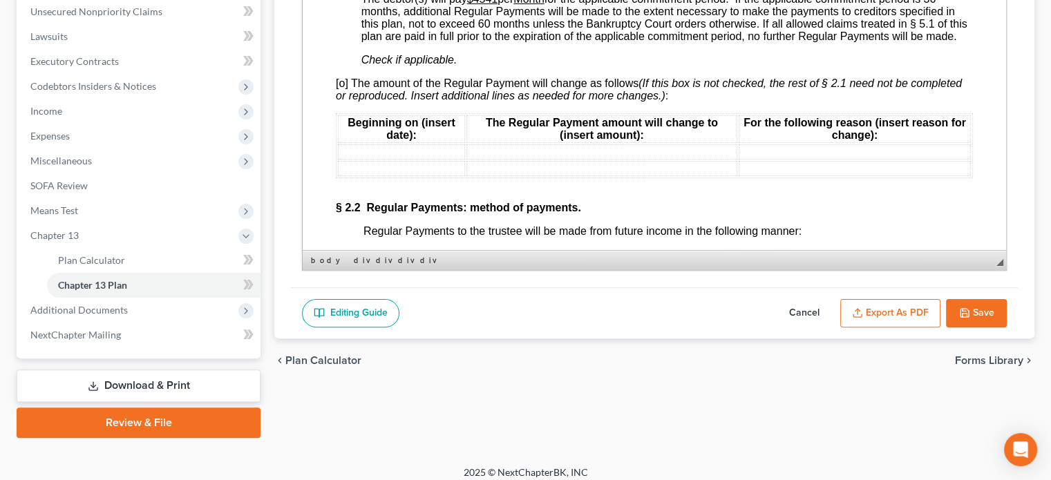
click at [973, 314] on button "Save" at bounding box center [976, 313] width 61 height 29
